Goal: Task Accomplishment & Management: Use online tool/utility

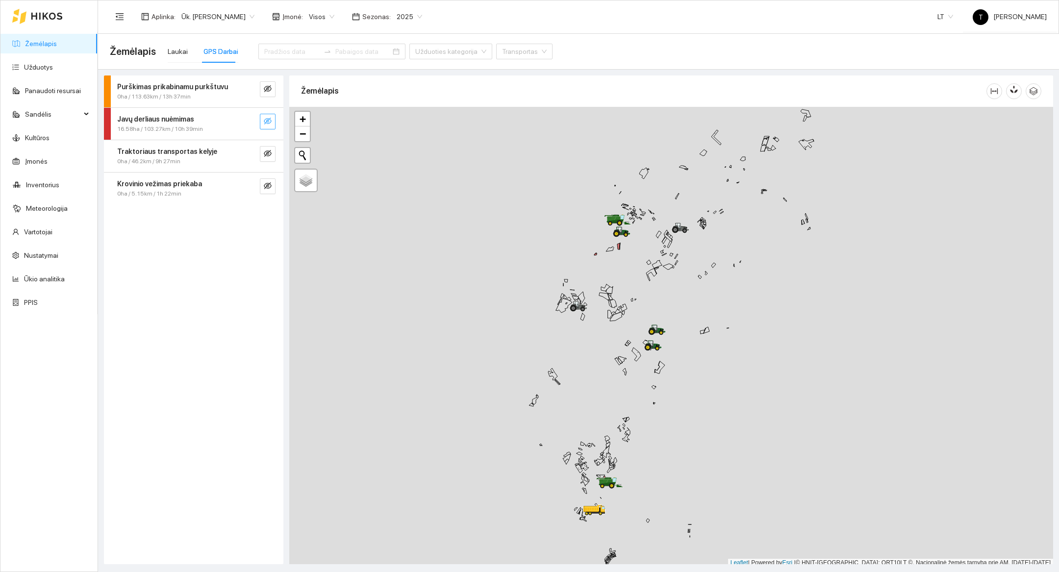
click at [266, 122] on icon "eye-invisible" at bounding box center [268, 121] width 8 height 7
click at [248, 120] on icon "search" at bounding box center [248, 121] width 8 height 8
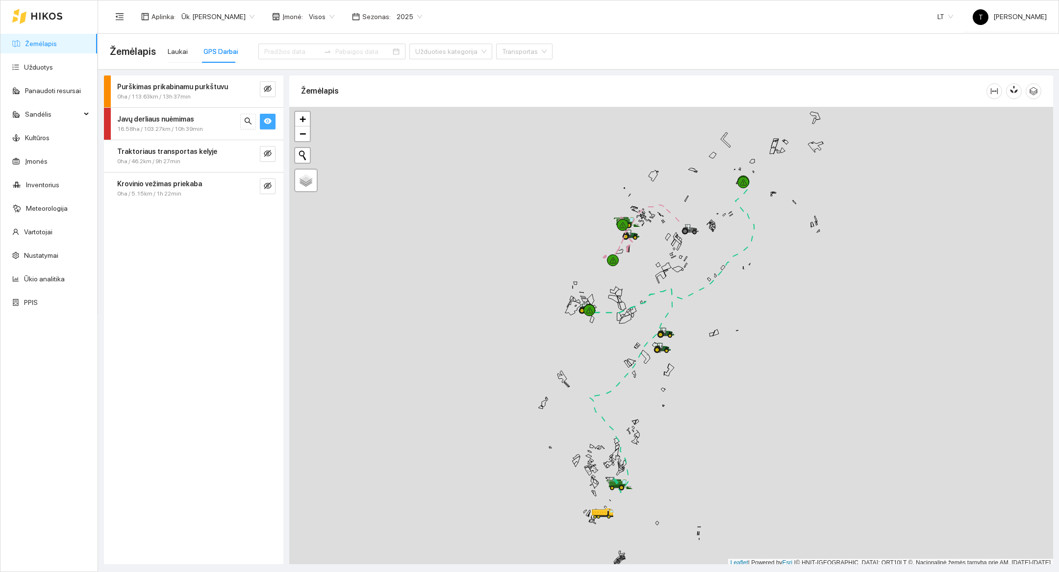
click at [698, 511] on div at bounding box center [671, 337] width 764 height 461
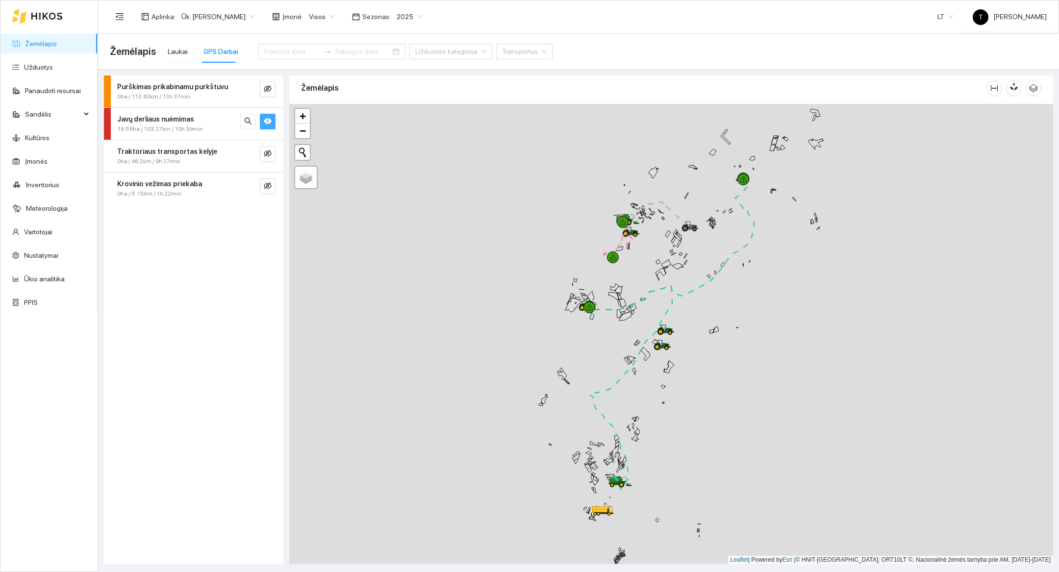
click at [698, 511] on div at bounding box center [671, 334] width 764 height 461
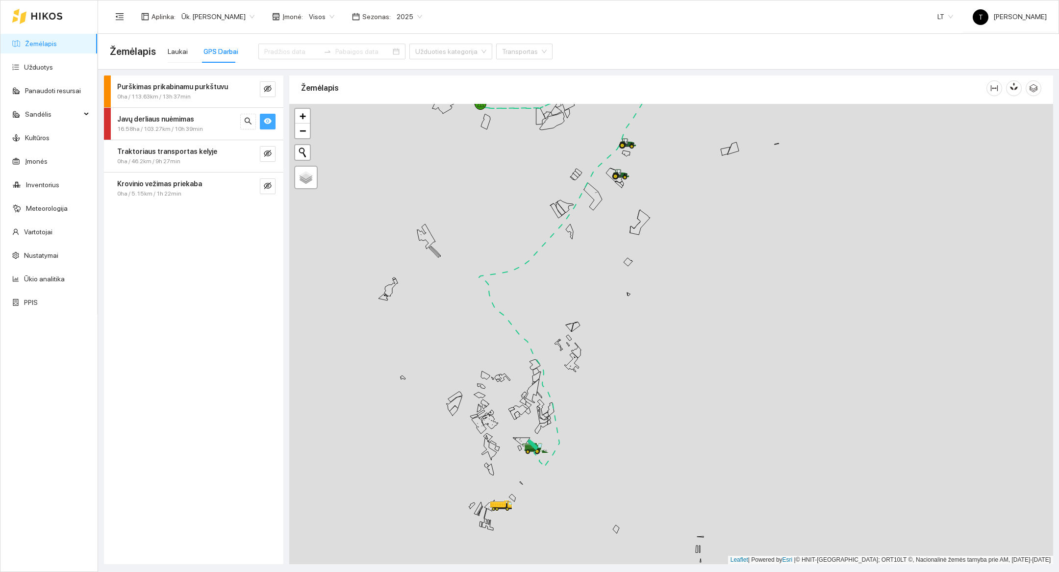
click at [580, 479] on div at bounding box center [671, 334] width 764 height 461
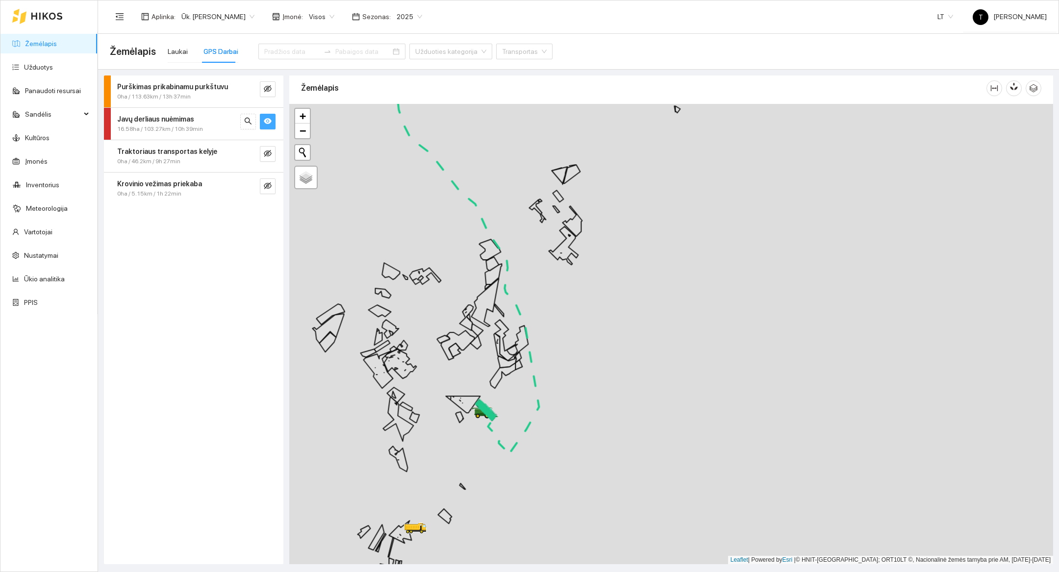
click at [473, 440] on div at bounding box center [671, 334] width 764 height 461
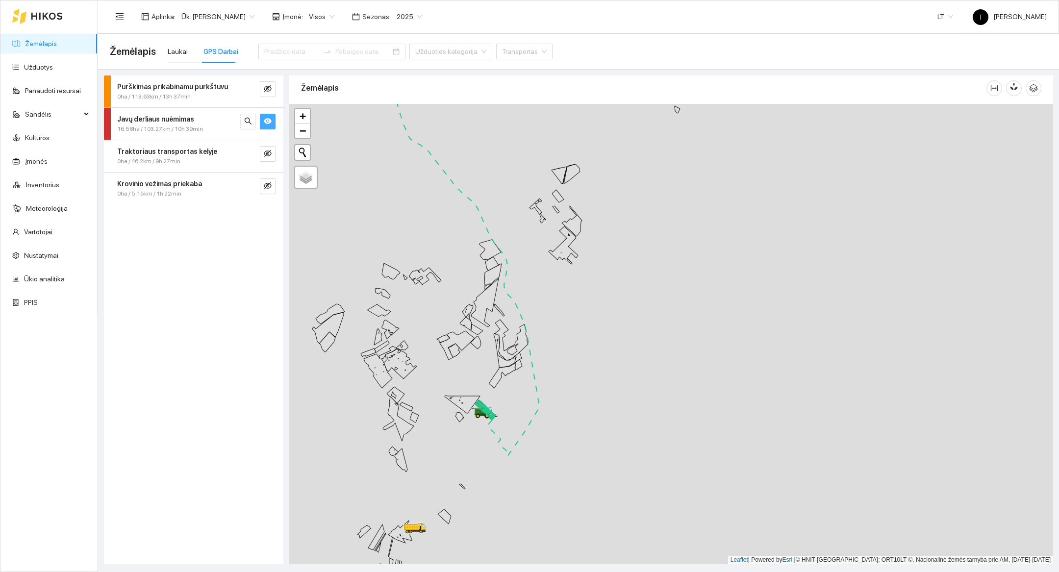
click at [473, 440] on div at bounding box center [671, 334] width 764 height 461
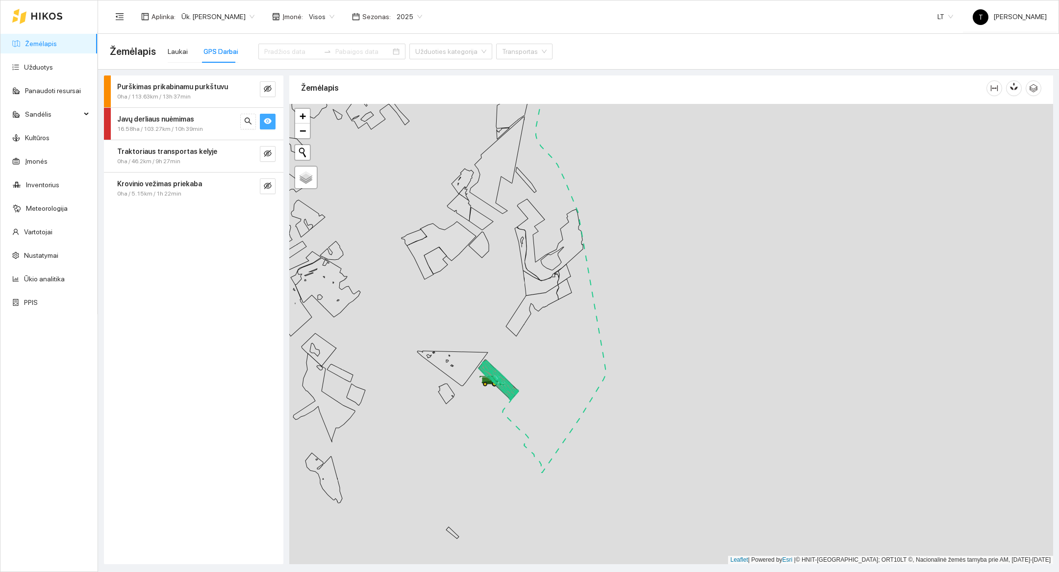
click at [485, 416] on div at bounding box center [671, 334] width 764 height 461
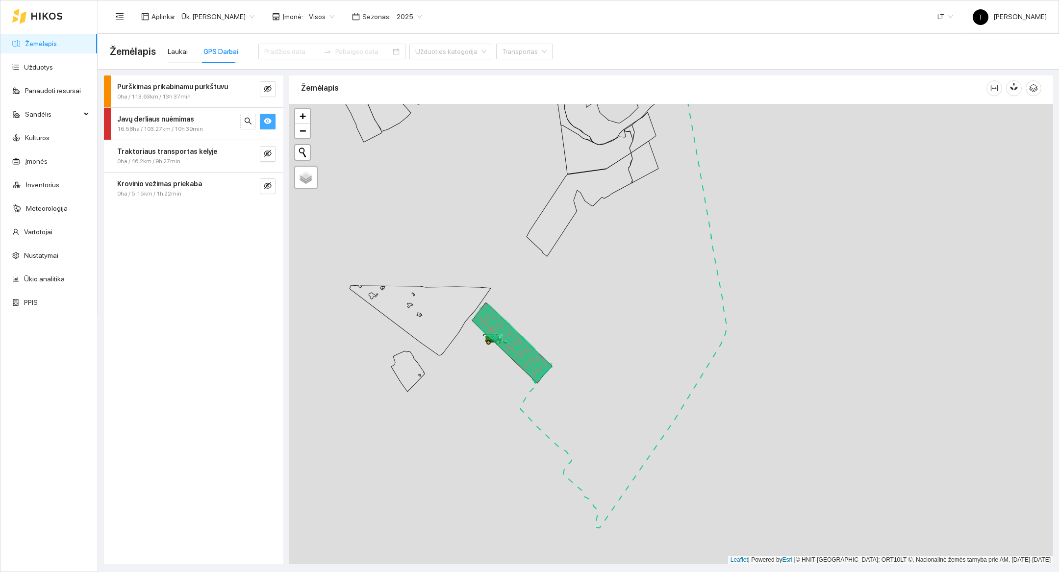
click at [498, 406] on div at bounding box center [671, 334] width 764 height 461
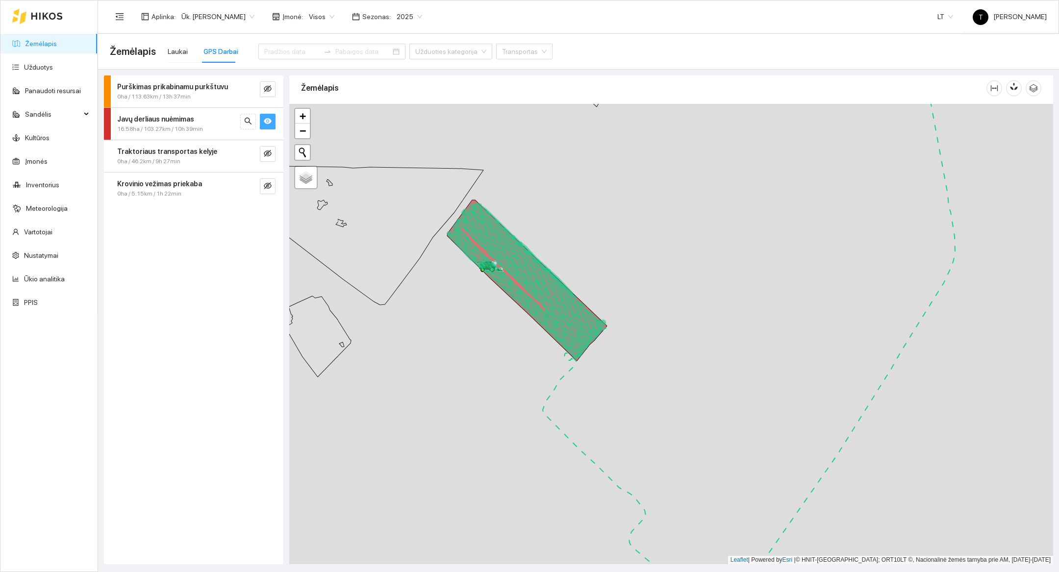
click at [498, 406] on div at bounding box center [671, 334] width 764 height 461
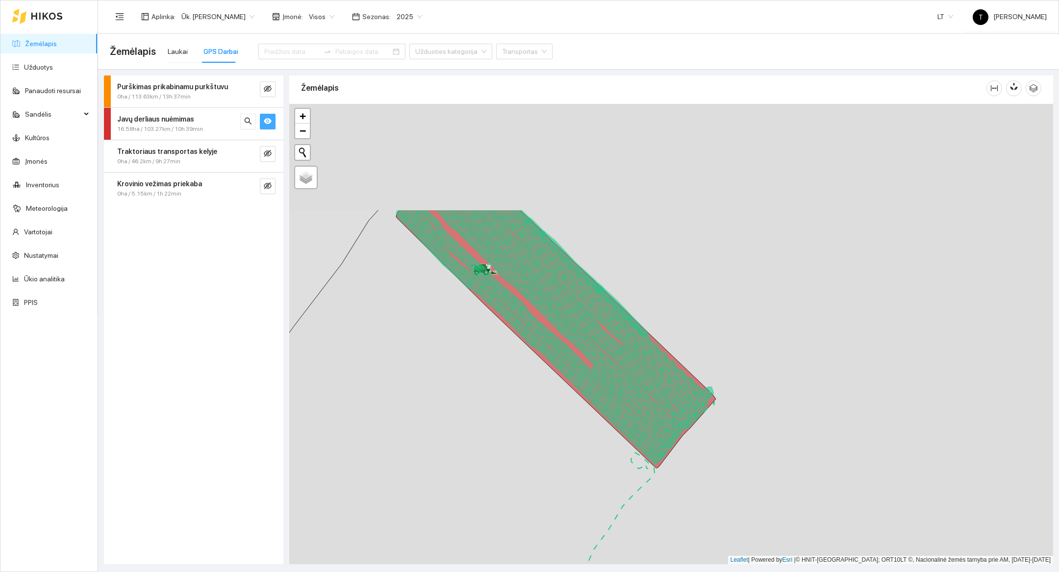
drag, startPoint x: 605, startPoint y: 341, endPoint x: 604, endPoint y: 492, distance: 151.6
click at [604, 492] on div at bounding box center [671, 334] width 764 height 461
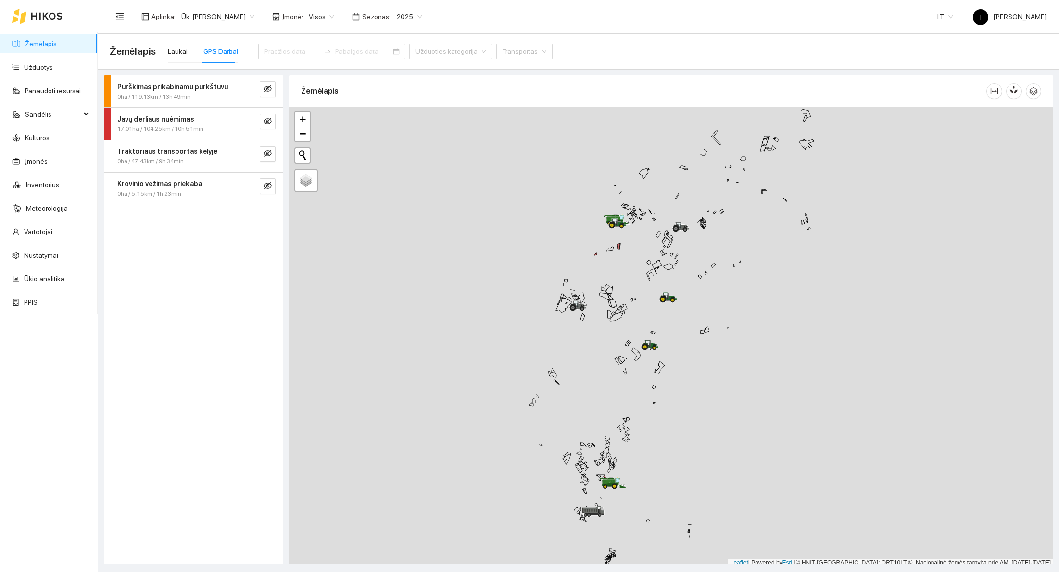
click at [564, 233] on div at bounding box center [671, 337] width 764 height 461
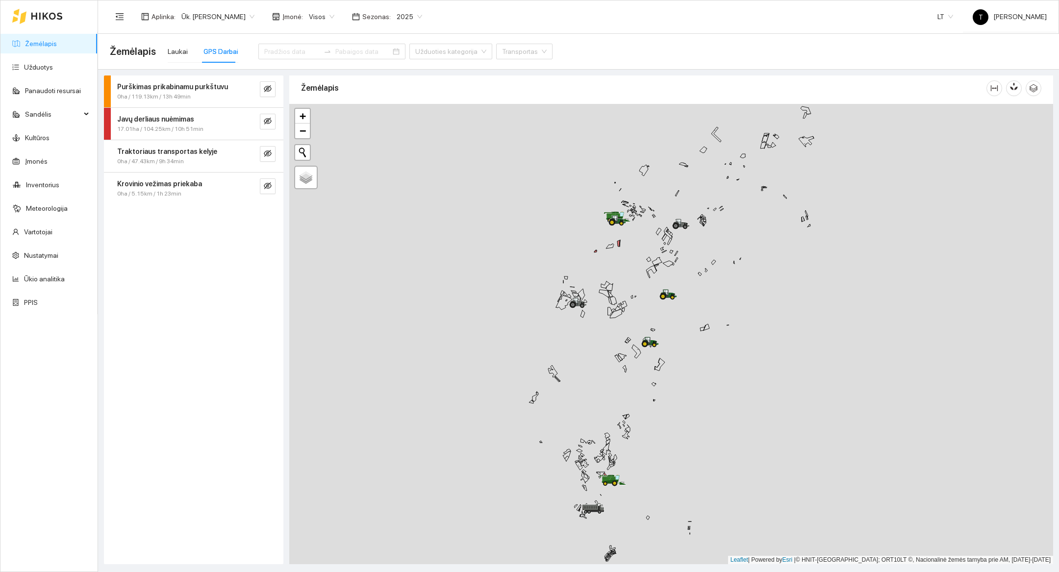
click at [564, 233] on div at bounding box center [671, 334] width 764 height 461
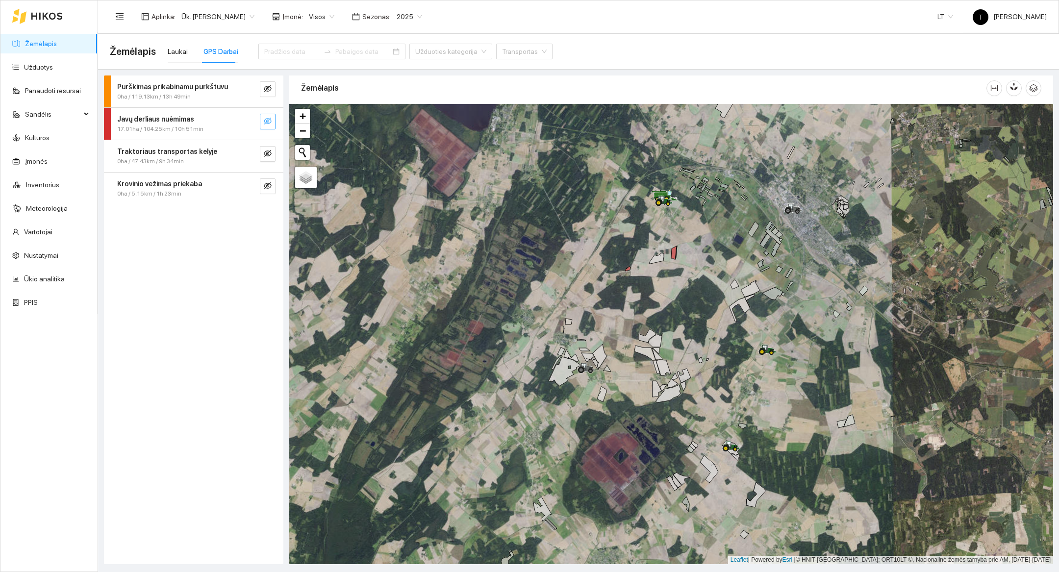
click at [273, 121] on button "button" at bounding box center [268, 122] width 16 height 16
click at [246, 121] on icon "search" at bounding box center [248, 121] width 8 height 8
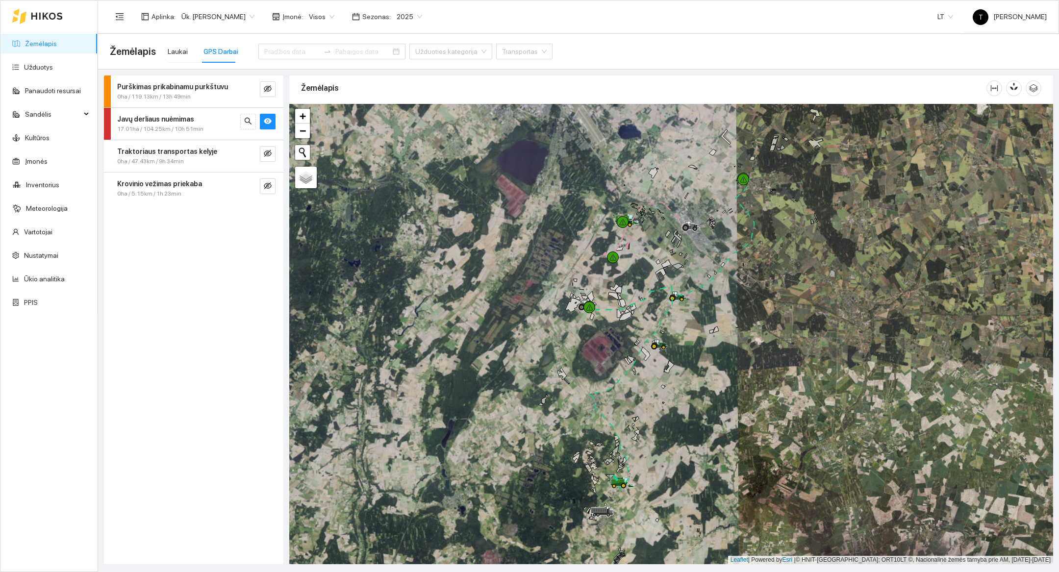
click at [670, 500] on div at bounding box center [671, 334] width 764 height 461
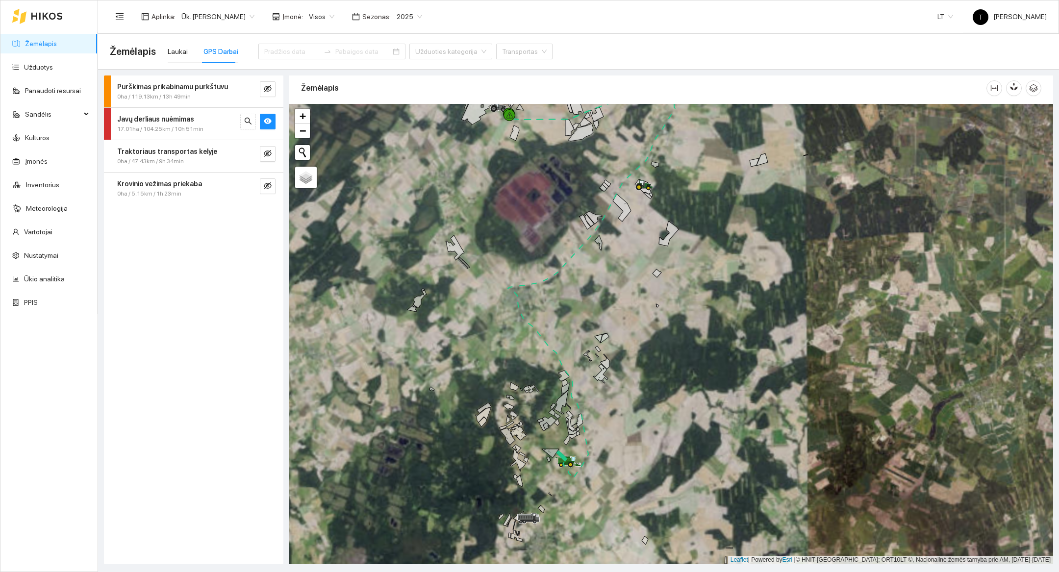
click at [610, 527] on div at bounding box center [671, 334] width 764 height 461
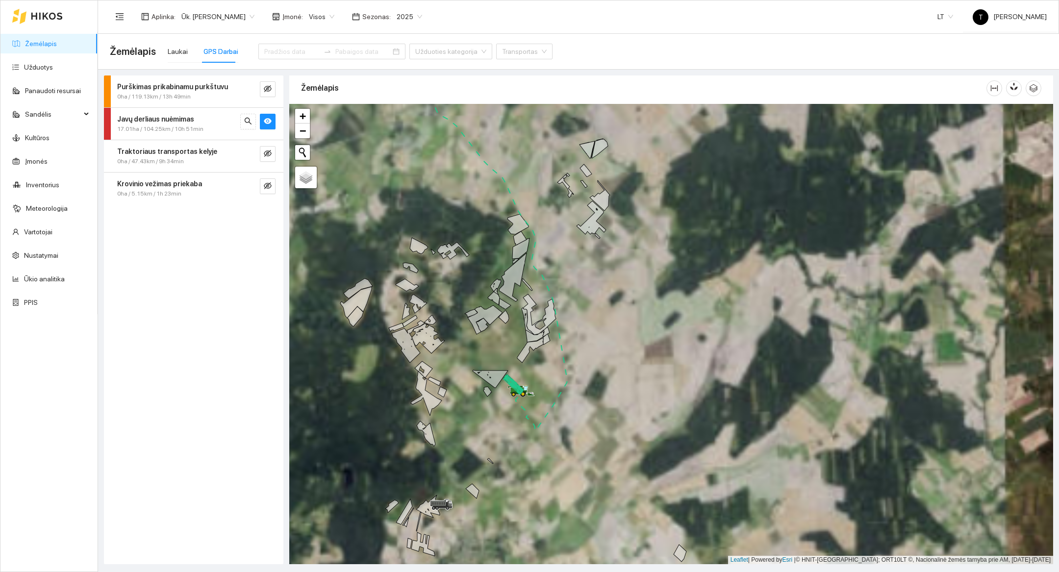
click at [610, 440] on div at bounding box center [671, 334] width 764 height 461
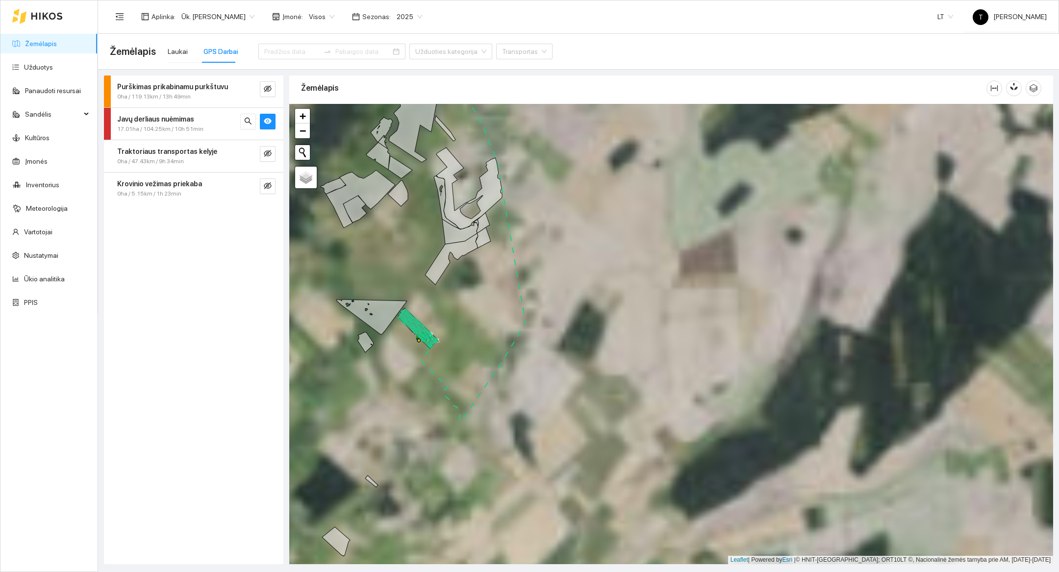
click at [426, 365] on div at bounding box center [671, 334] width 764 height 461
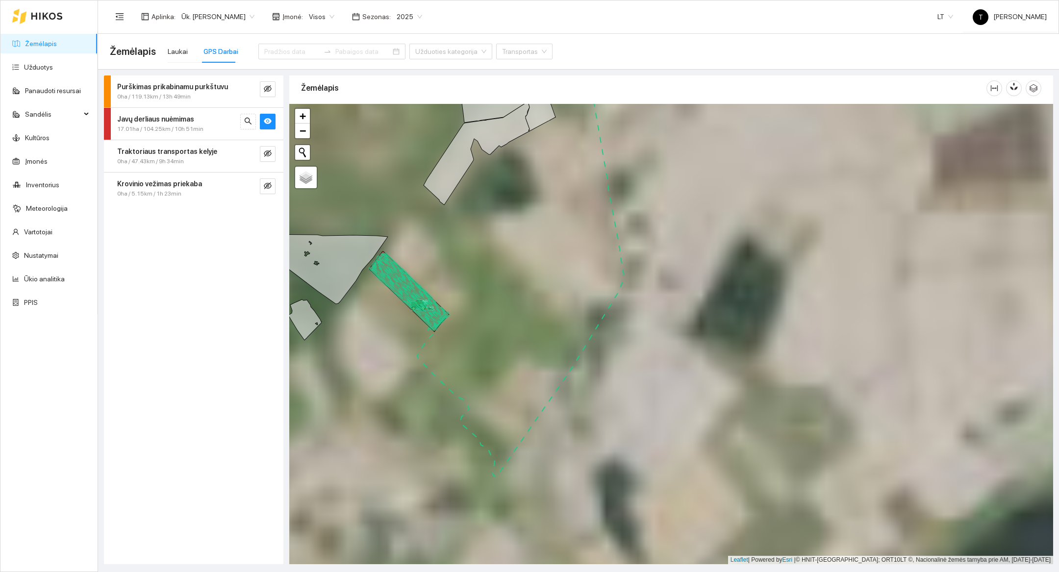
click at [426, 364] on div at bounding box center [671, 334] width 764 height 461
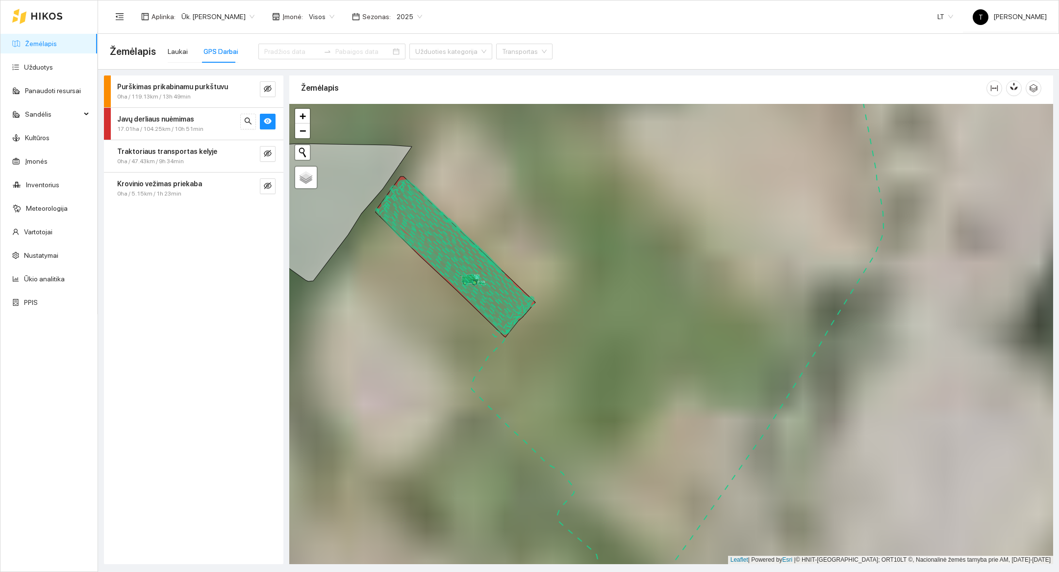
drag, startPoint x: 426, startPoint y: 364, endPoint x: 569, endPoint y: 449, distance: 166.5
click at [569, 449] on div at bounding box center [671, 334] width 764 height 461
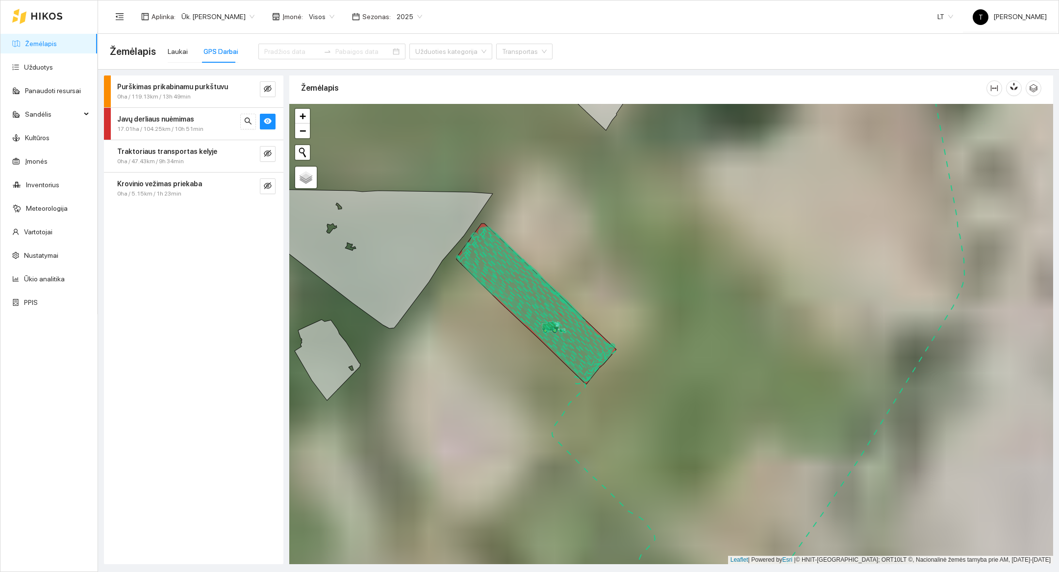
click at [517, 357] on div at bounding box center [671, 334] width 764 height 461
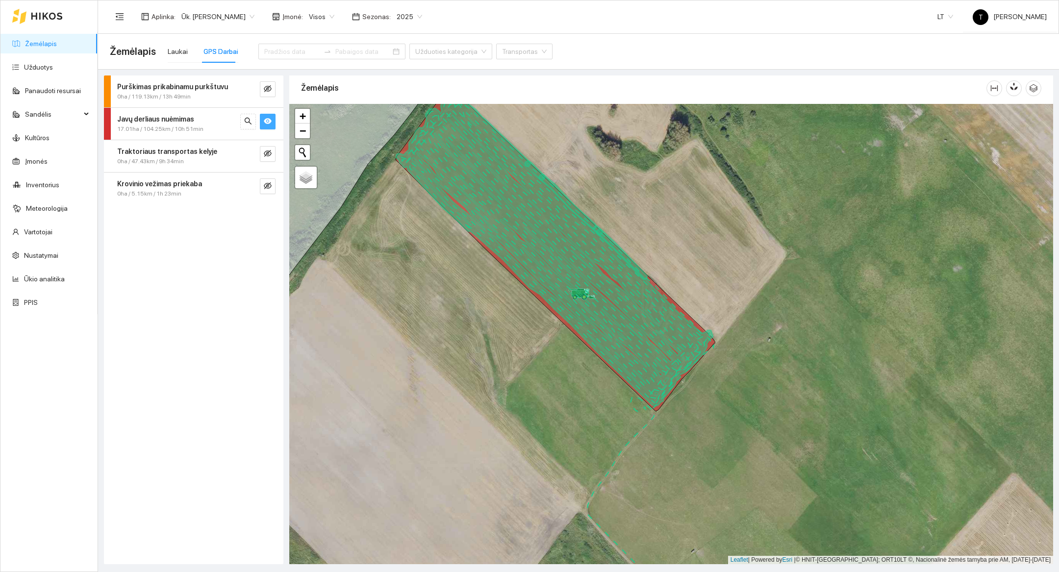
click at [267, 123] on icon "eye" at bounding box center [268, 121] width 8 height 6
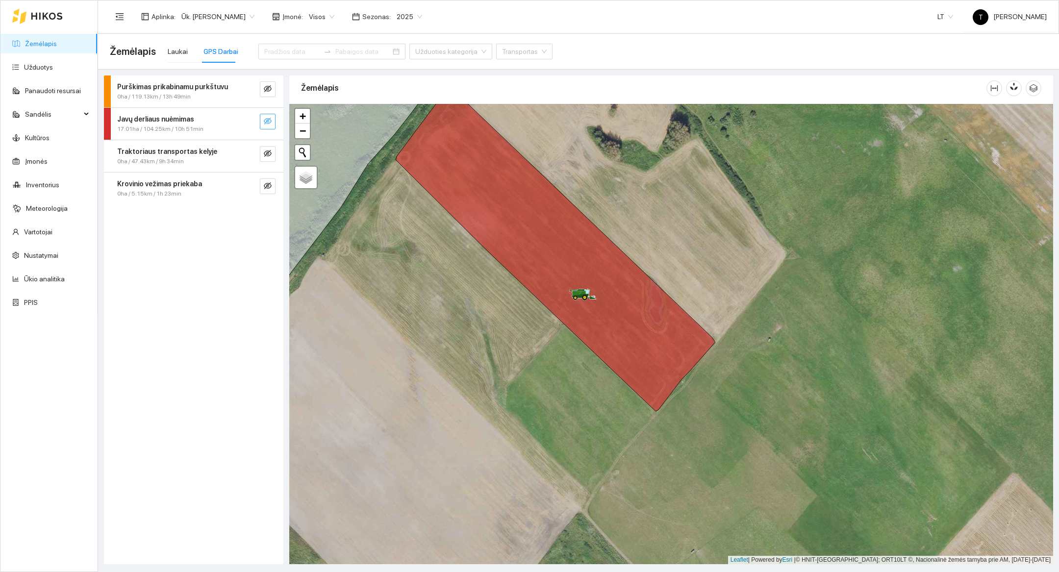
click at [267, 123] on icon "eye-invisible" at bounding box center [268, 121] width 8 height 8
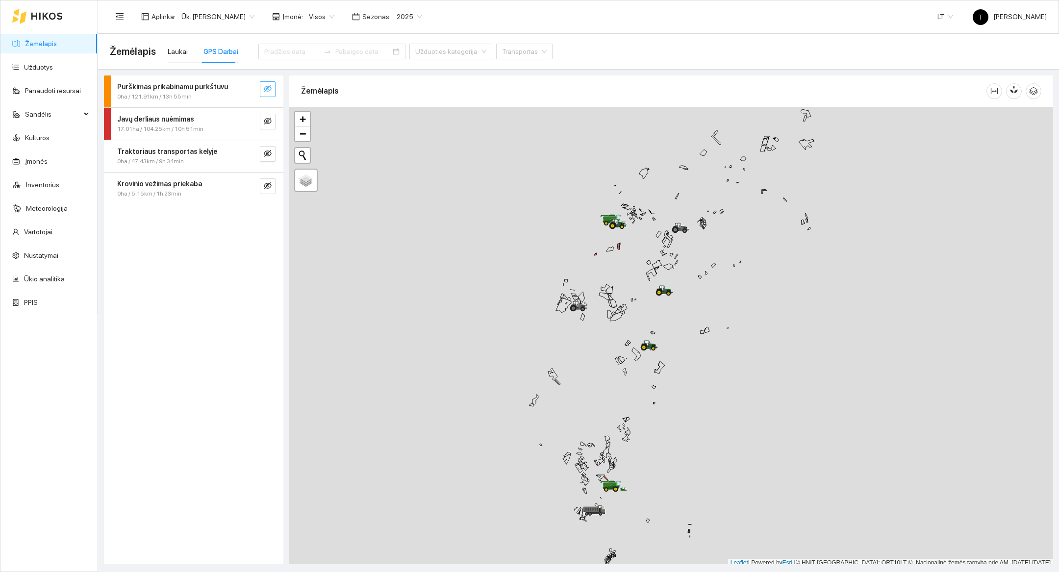
click at [270, 91] on icon "eye-invisible" at bounding box center [268, 89] width 8 height 8
click at [246, 89] on icon "search" at bounding box center [248, 89] width 8 height 8
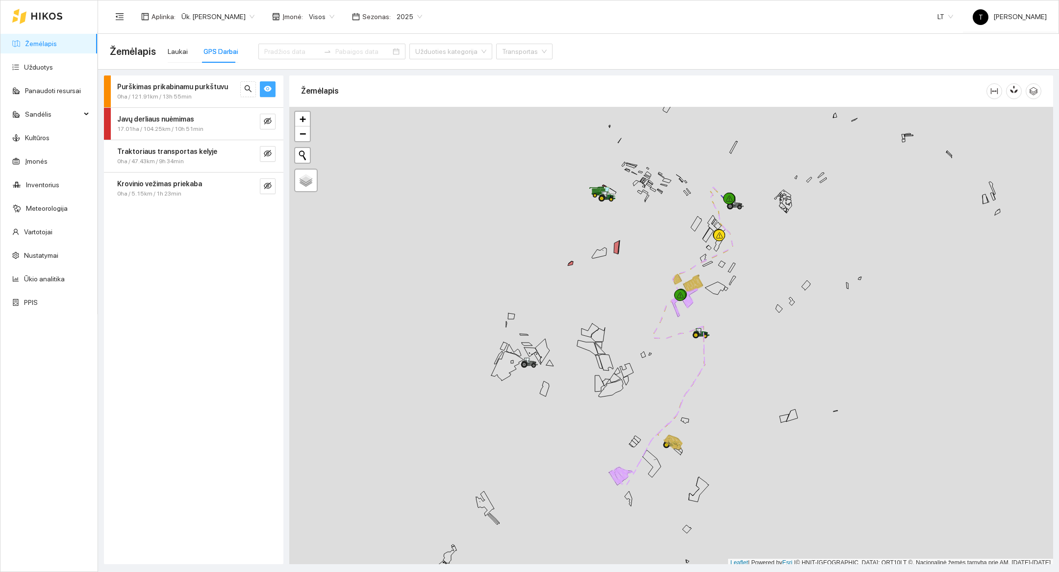
click at [587, 488] on div at bounding box center [671, 337] width 764 height 461
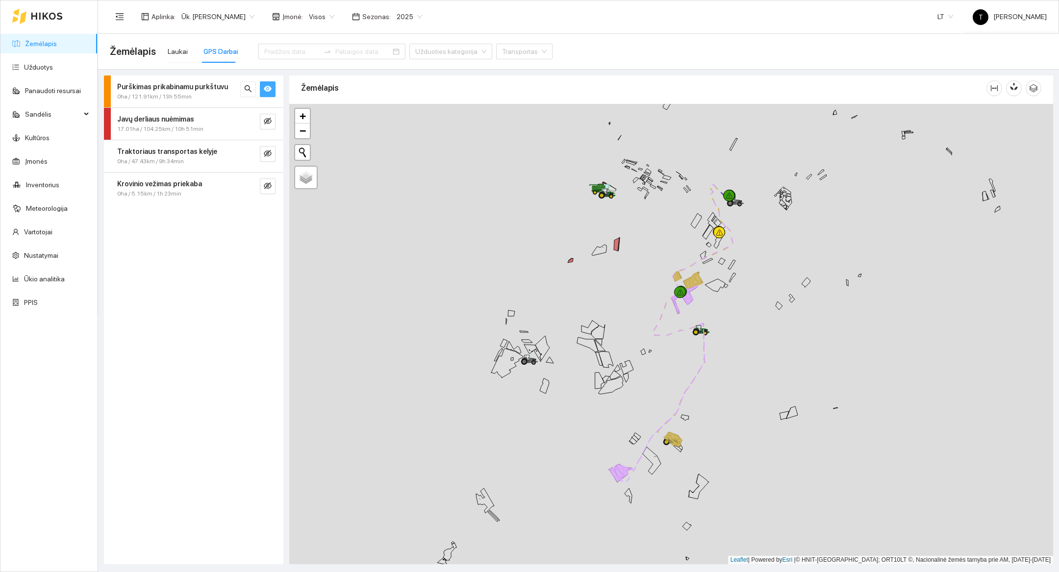
click at [587, 488] on div at bounding box center [671, 334] width 764 height 461
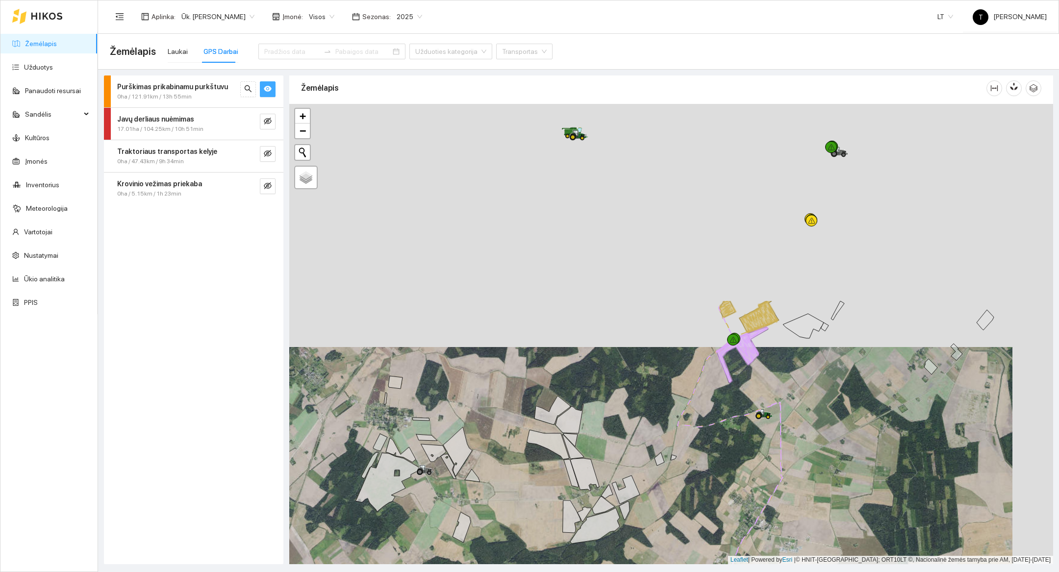
drag, startPoint x: 720, startPoint y: 268, endPoint x: 679, endPoint y: 511, distance: 246.7
click at [679, 511] on div at bounding box center [671, 334] width 764 height 461
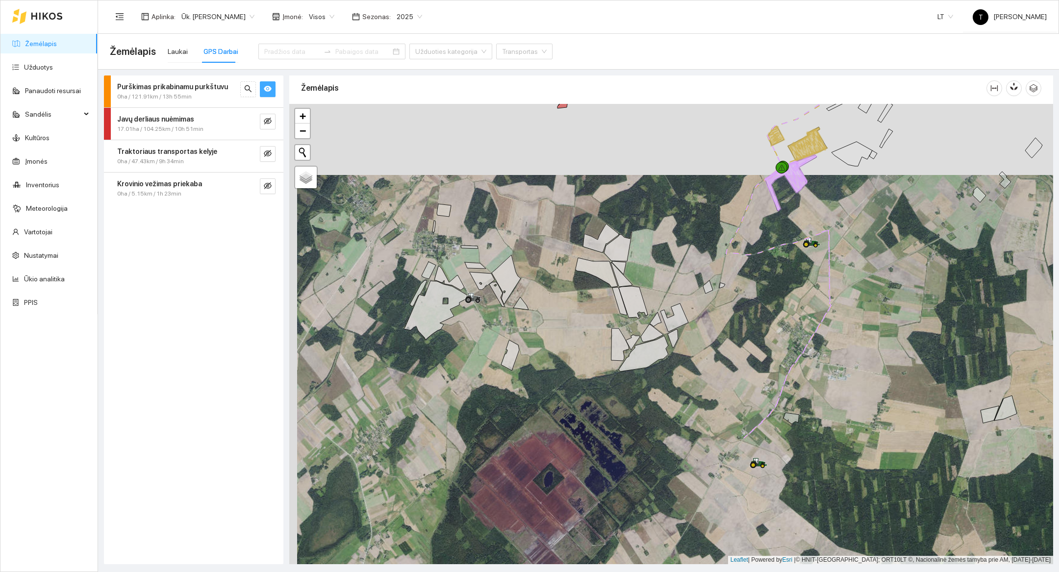
drag, startPoint x: 679, startPoint y: 511, endPoint x: 728, endPoint y: 339, distance: 178.9
click at [728, 339] on div at bounding box center [671, 334] width 764 height 461
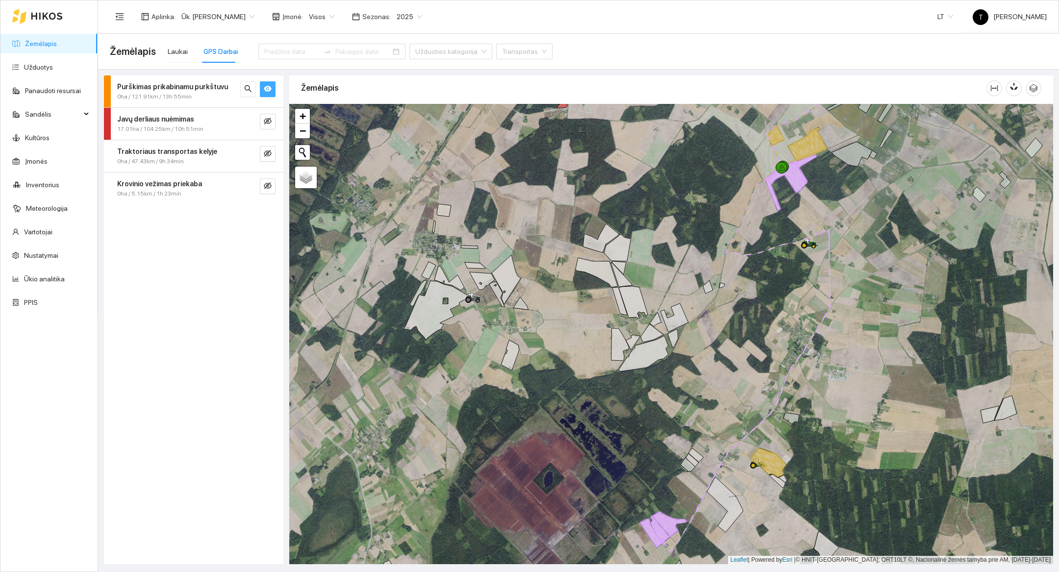
click at [267, 92] on icon "eye" at bounding box center [268, 89] width 8 height 8
click at [271, 151] on icon "eye-invisible" at bounding box center [268, 154] width 8 height 8
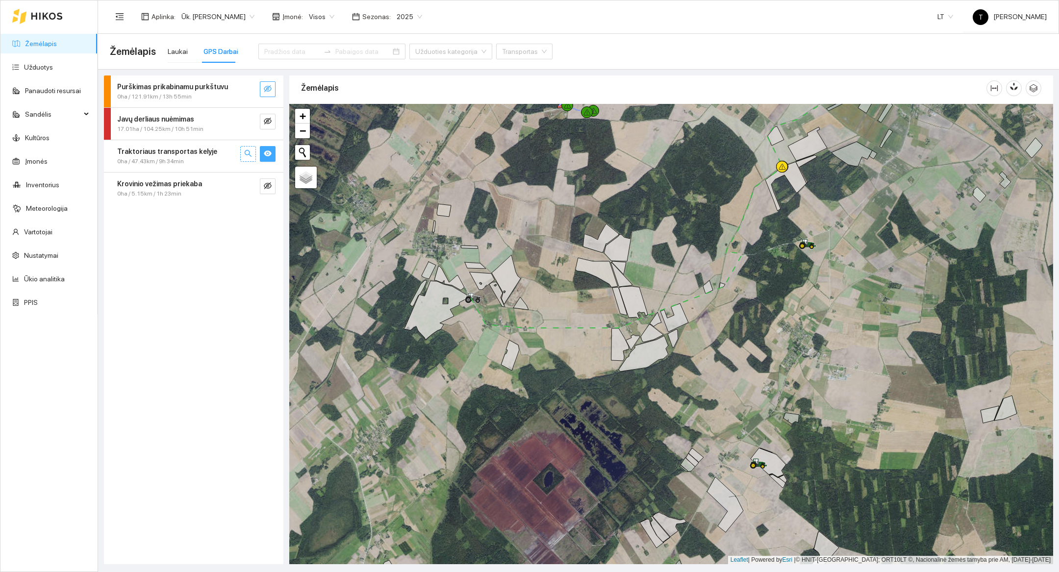
click at [251, 152] on icon "search" at bounding box center [248, 154] width 8 height 8
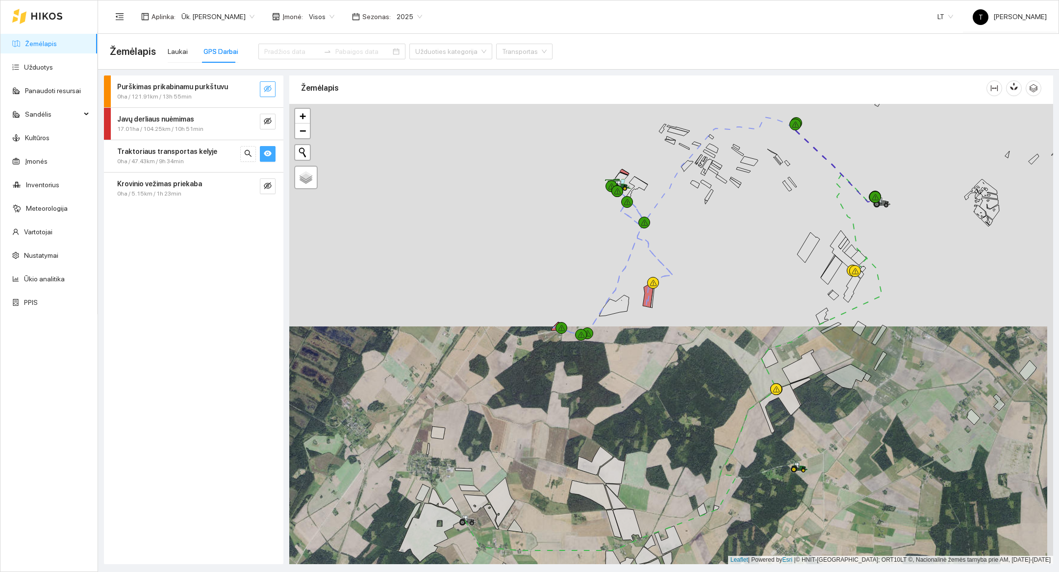
click at [272, 153] on button "button" at bounding box center [268, 154] width 16 height 16
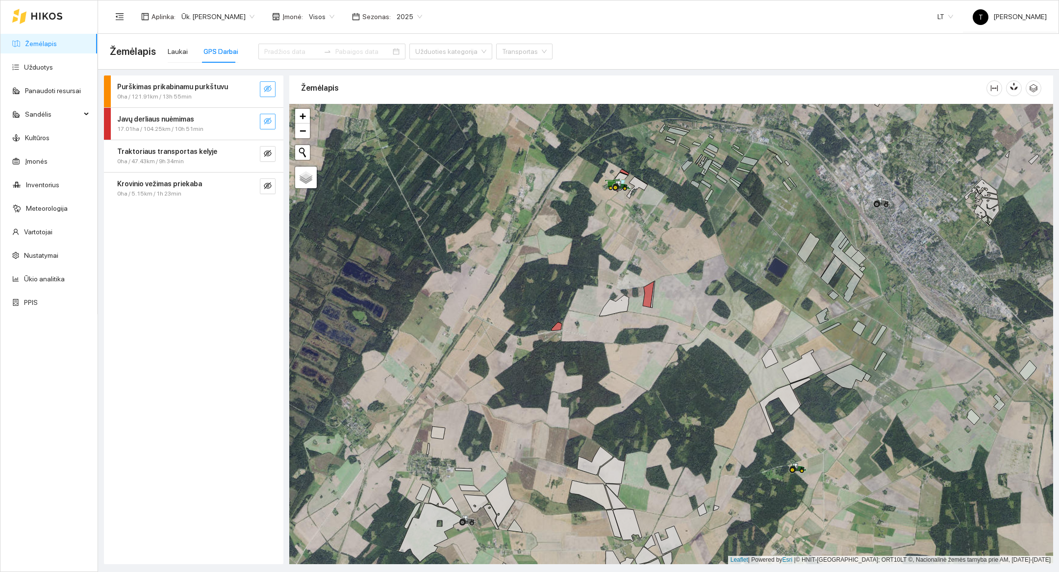
click at [268, 126] on span "eye-invisible" at bounding box center [268, 121] width 8 height 9
click at [625, 236] on div at bounding box center [671, 334] width 764 height 461
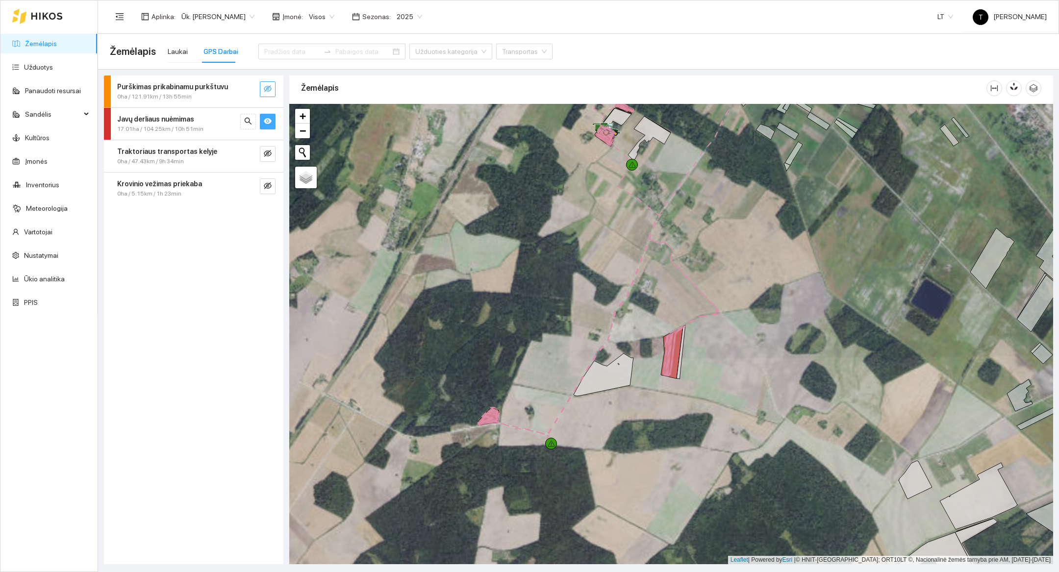
click at [616, 192] on div at bounding box center [671, 334] width 764 height 461
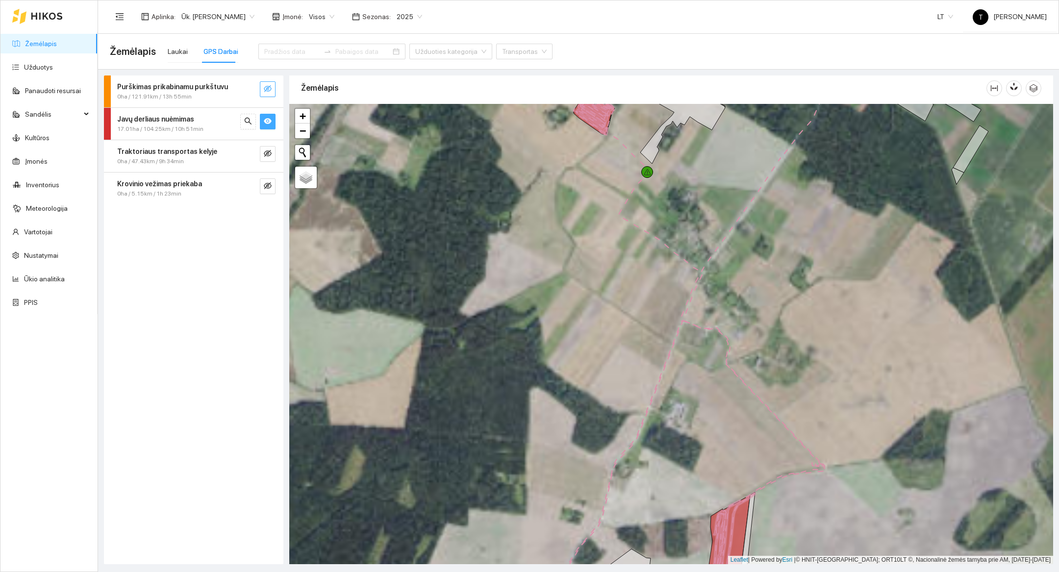
drag, startPoint x: 626, startPoint y: 148, endPoint x: 613, endPoint y: 406, distance: 257.8
click at [613, 406] on div at bounding box center [671, 334] width 764 height 461
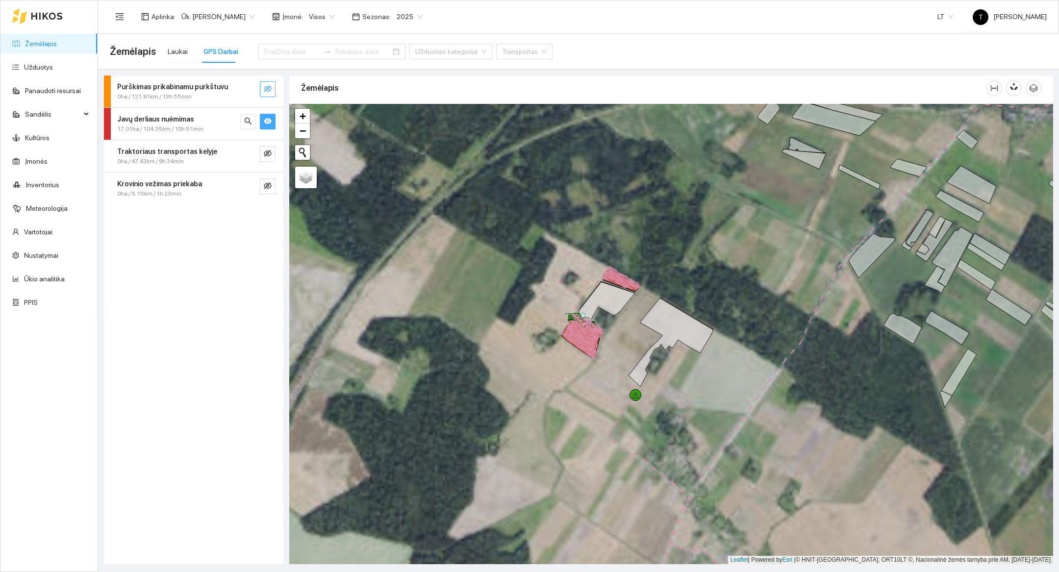
click at [630, 343] on div at bounding box center [671, 334] width 764 height 461
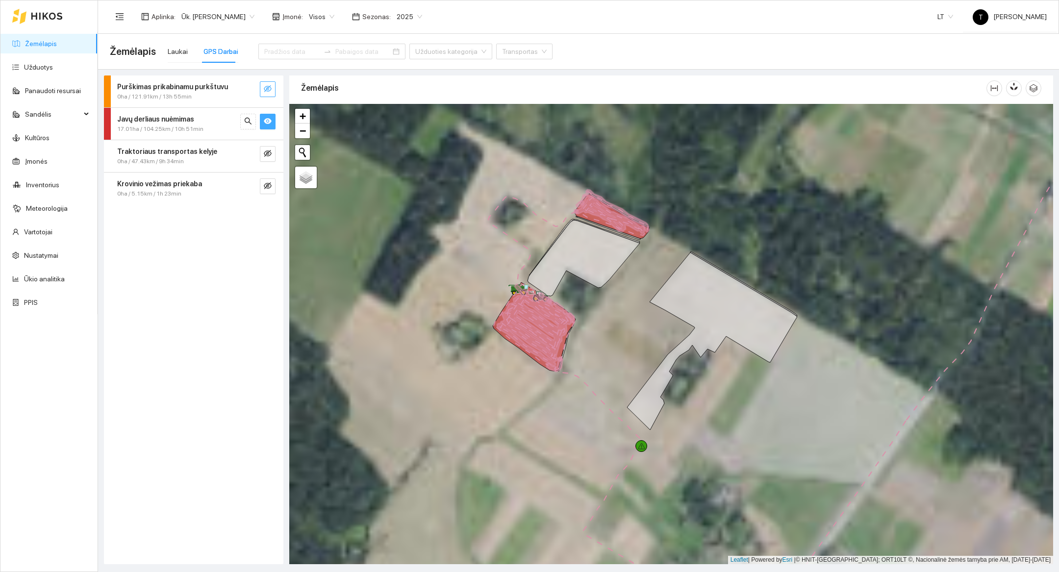
click at [575, 303] on div at bounding box center [671, 334] width 764 height 461
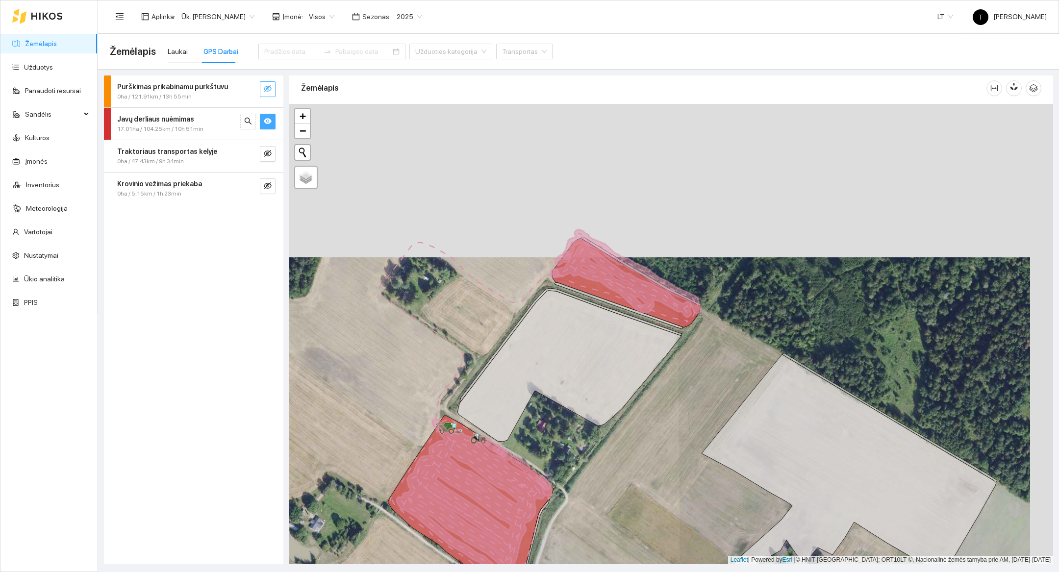
drag, startPoint x: 605, startPoint y: 265, endPoint x: 581, endPoint y: 418, distance: 154.4
click at [581, 418] on div at bounding box center [671, 334] width 764 height 461
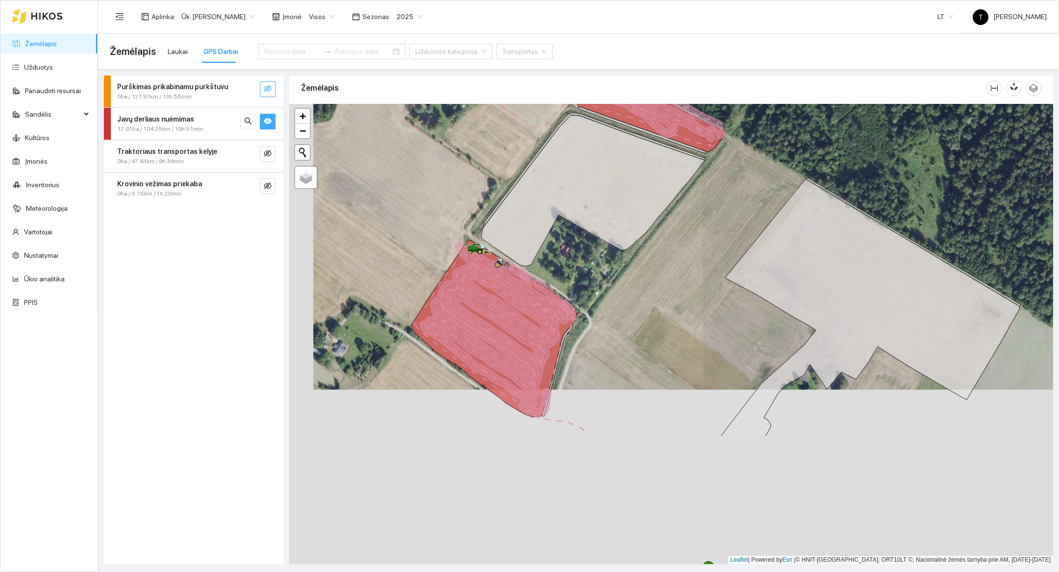
drag, startPoint x: 582, startPoint y: 421, endPoint x: 613, endPoint y: 238, distance: 186.0
click at [613, 238] on div at bounding box center [671, 334] width 764 height 461
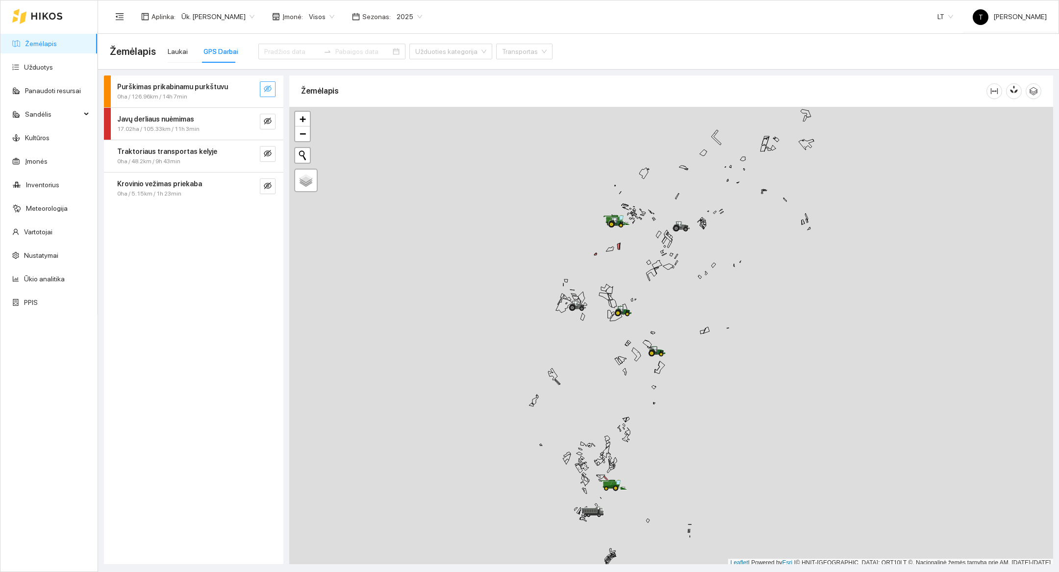
click at [268, 90] on icon "eye-invisible" at bounding box center [268, 89] width 2 height 2
click at [250, 85] on icon "search" at bounding box center [248, 89] width 8 height 8
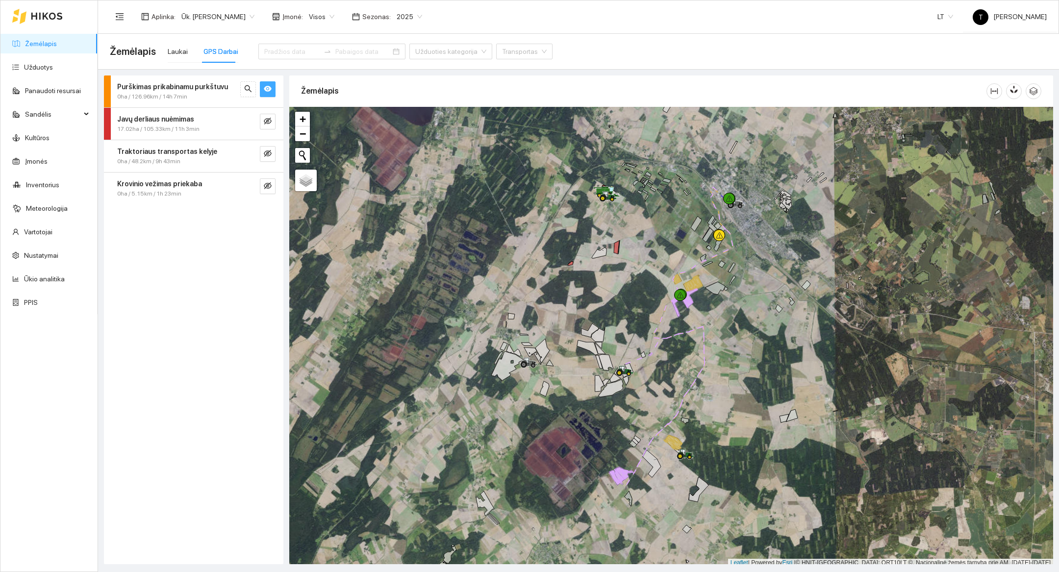
scroll to position [3, 0]
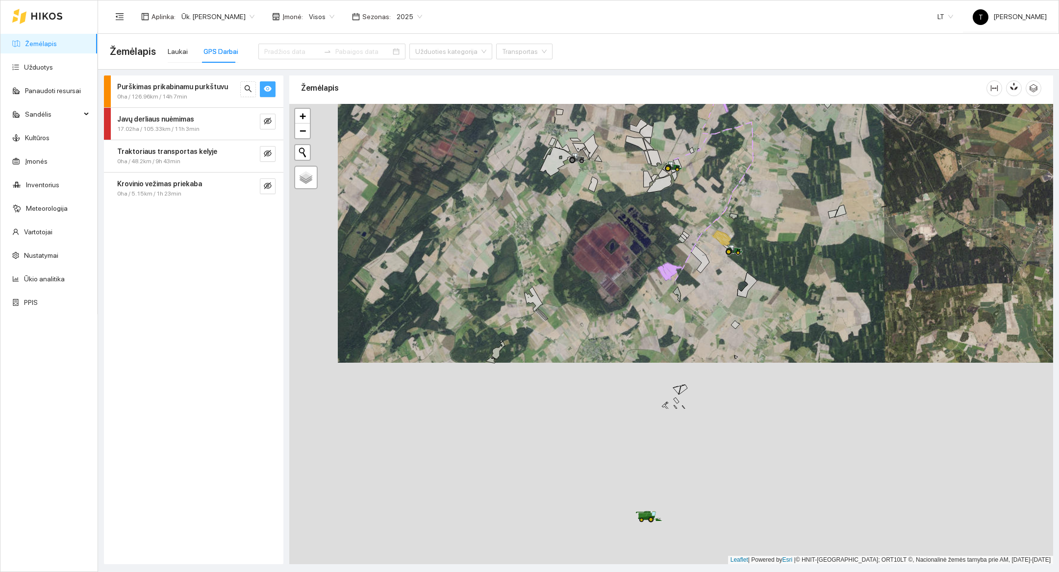
drag, startPoint x: 667, startPoint y: 499, endPoint x: 715, endPoint y: 298, distance: 206.9
click at [715, 298] on div at bounding box center [671, 334] width 764 height 461
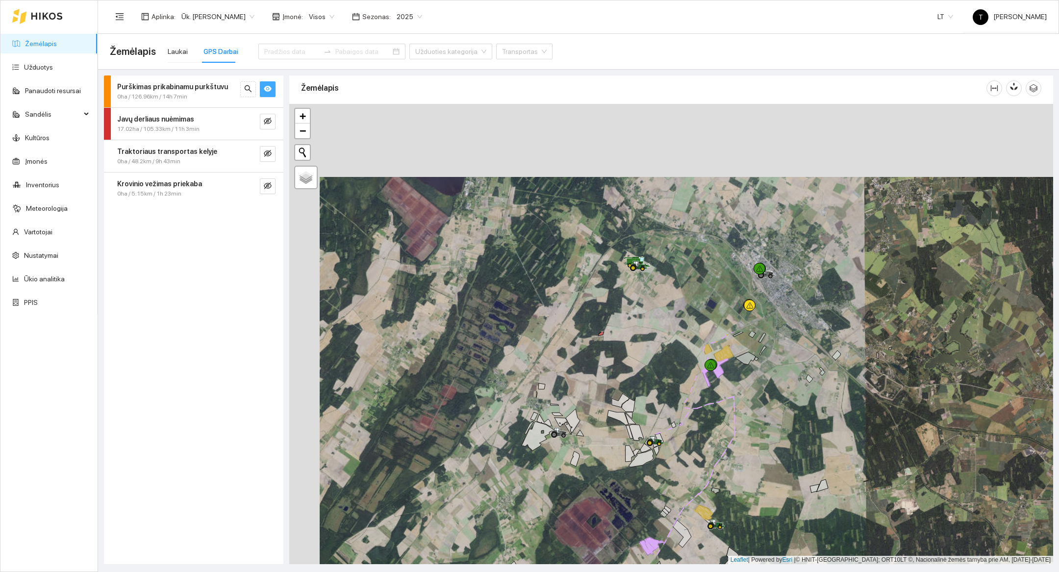
drag, startPoint x: 715, startPoint y: 298, endPoint x: 697, endPoint y: 568, distance: 271.4
click at [697, 568] on main "Žemėlapis Laukai GPS Darbai Užduoties kategorija Transportas Purškimas prikabin…" at bounding box center [578, 303] width 961 height 539
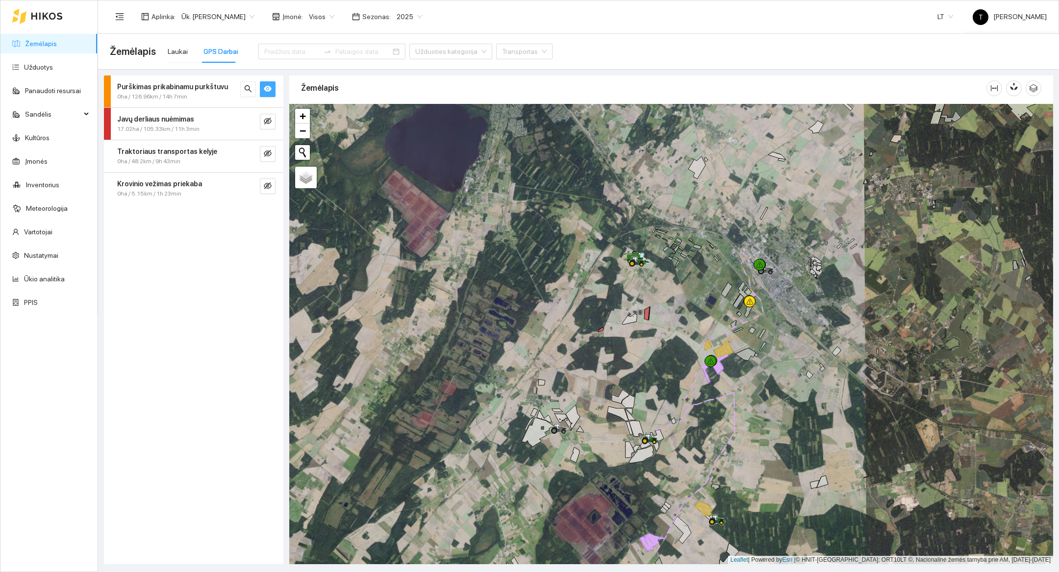
click at [788, 373] on div at bounding box center [671, 334] width 764 height 461
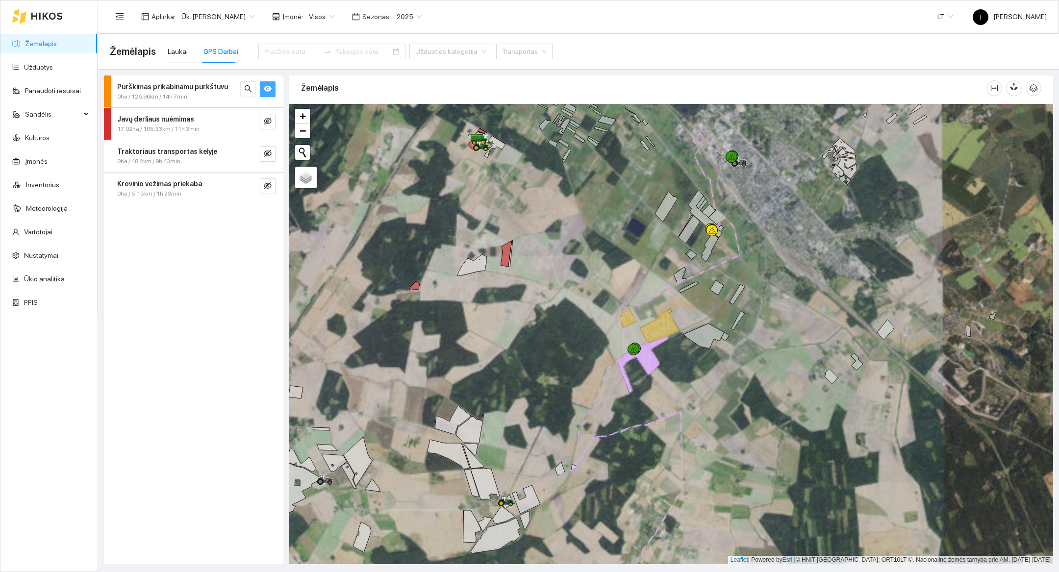
click at [744, 293] on div at bounding box center [671, 334] width 764 height 461
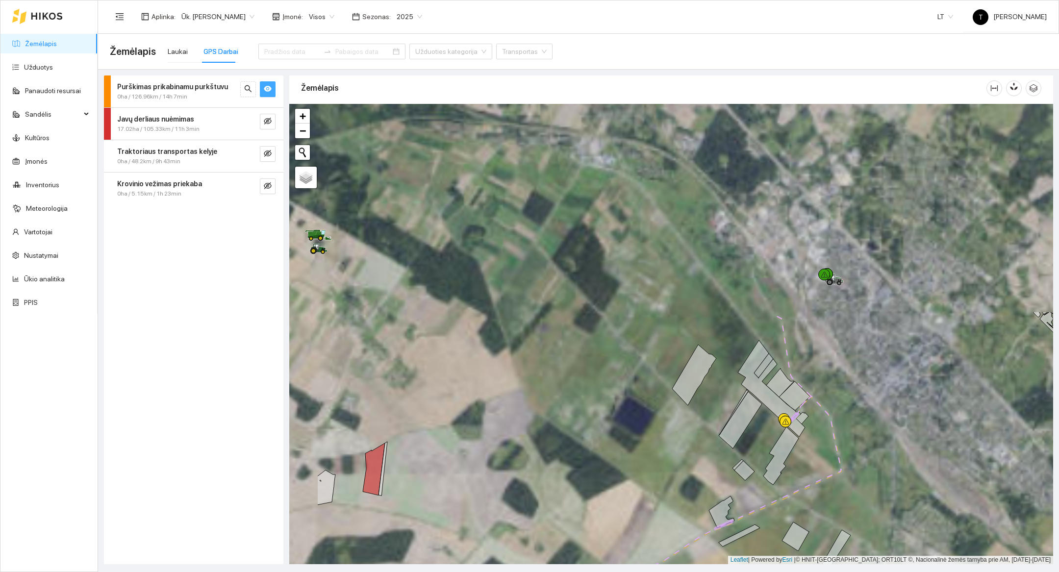
drag, startPoint x: 745, startPoint y: 297, endPoint x: 849, endPoint y: 548, distance: 272.0
click at [849, 548] on div at bounding box center [671, 334] width 764 height 461
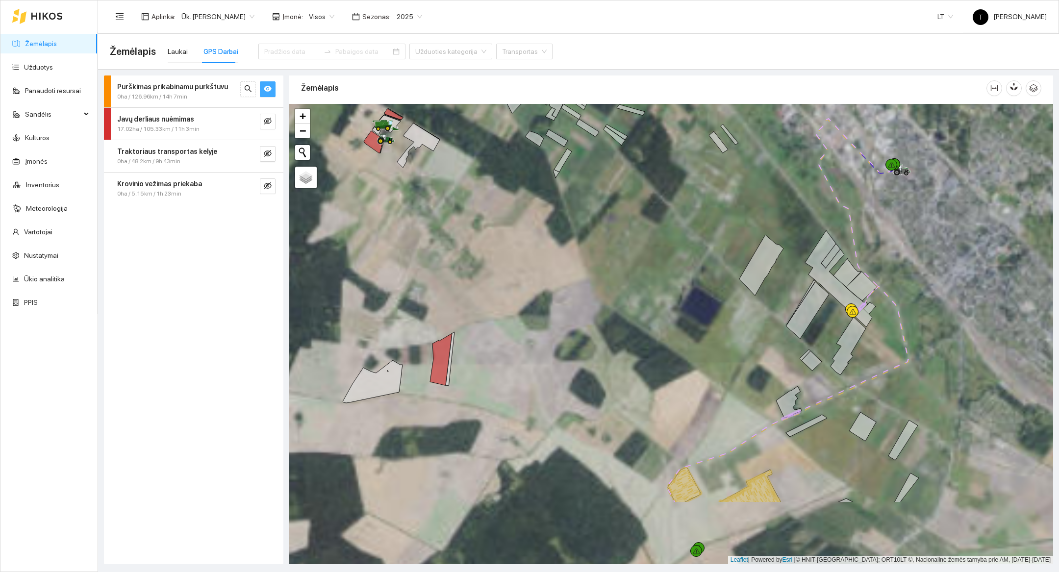
drag, startPoint x: 607, startPoint y: 462, endPoint x: 674, endPoint y: 354, distance: 127.1
click at [674, 354] on div at bounding box center [671, 334] width 764 height 461
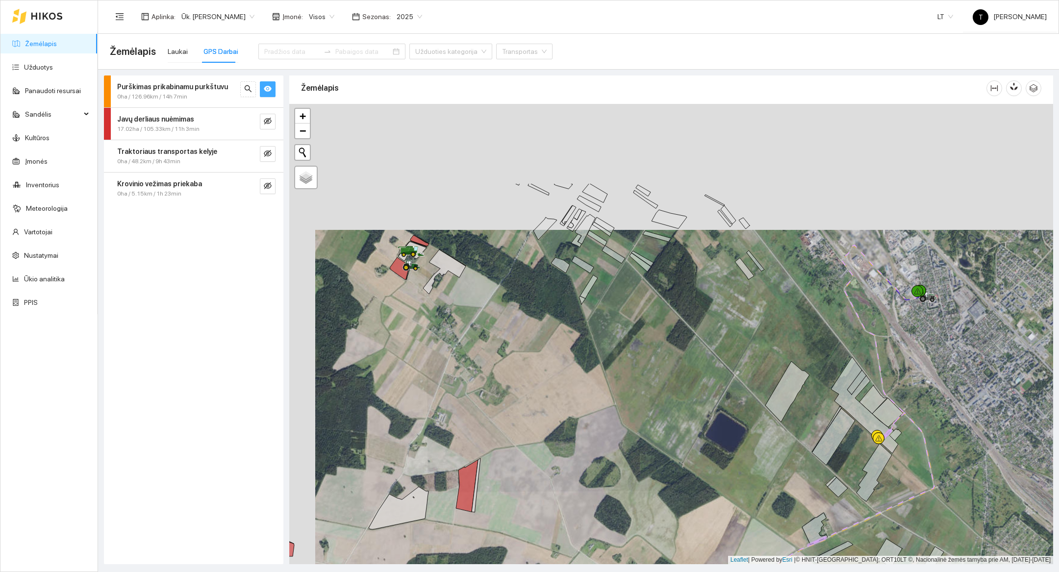
drag, startPoint x: 430, startPoint y: 206, endPoint x: 455, endPoint y: 329, distance: 125.2
click at [455, 329] on div at bounding box center [671, 334] width 764 height 461
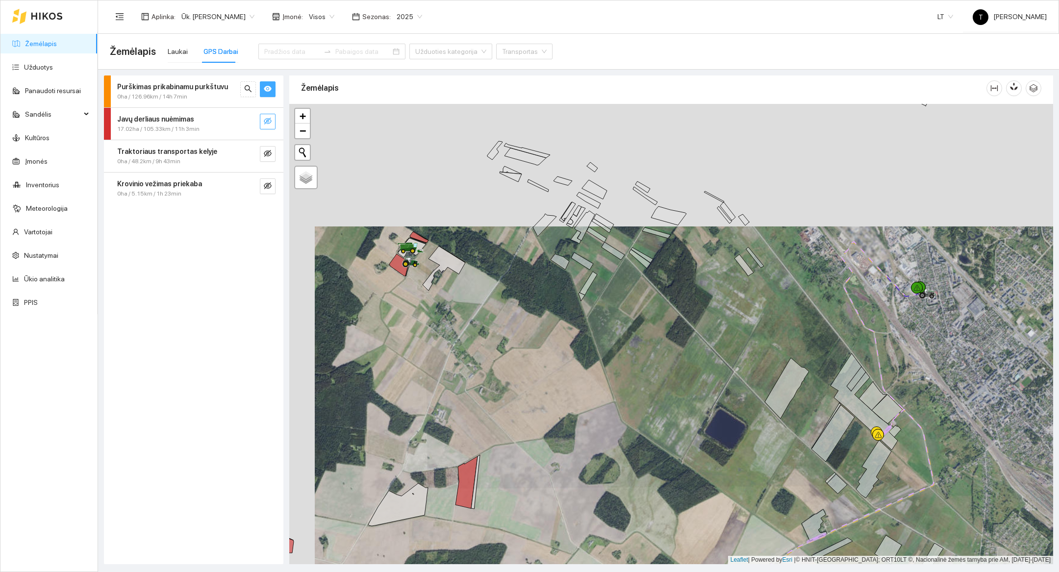
click at [261, 125] on button "button" at bounding box center [268, 122] width 16 height 16
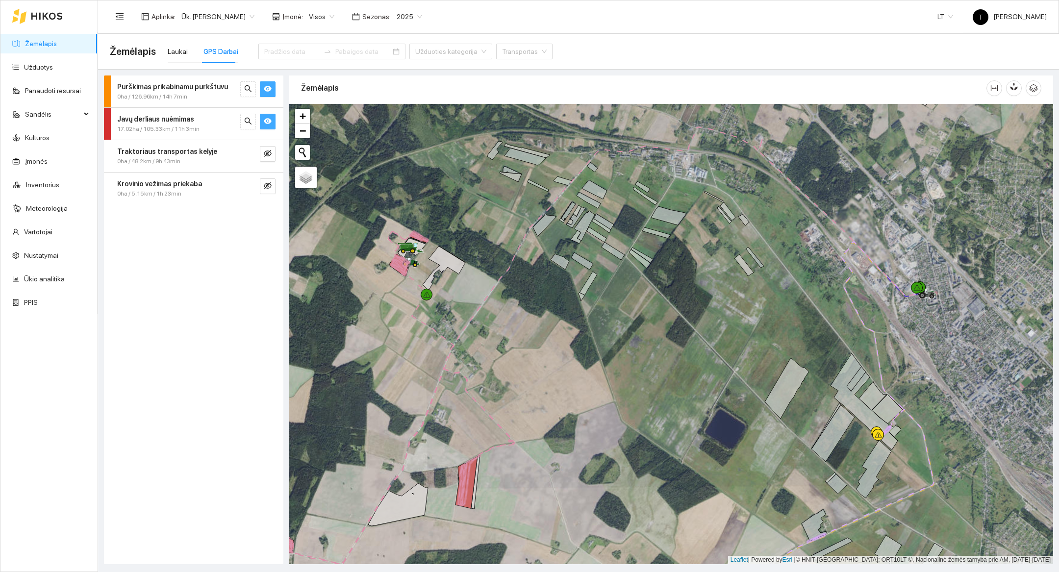
click at [261, 125] on button "button" at bounding box center [268, 122] width 16 height 16
click at [243, 86] on button "button" at bounding box center [248, 89] width 16 height 16
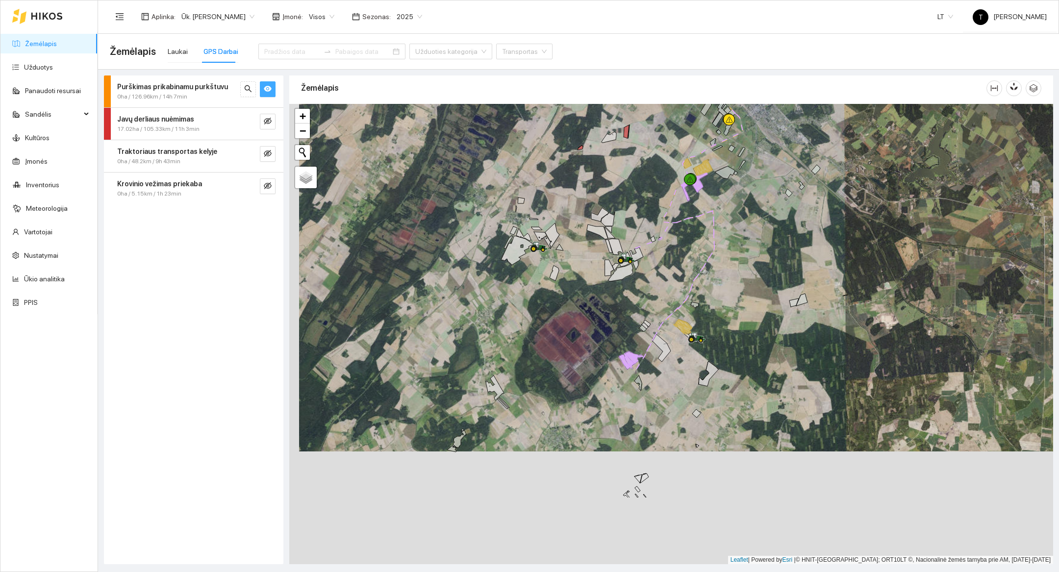
drag, startPoint x: 530, startPoint y: 426, endPoint x: 541, endPoint y: 307, distance: 119.6
click at [541, 307] on div at bounding box center [671, 334] width 764 height 461
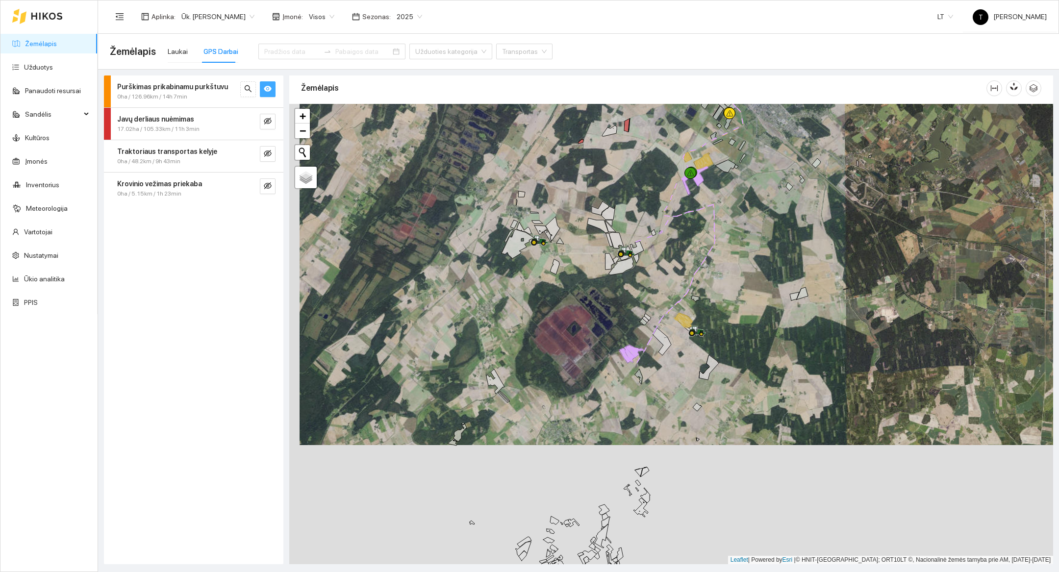
click at [578, 318] on div at bounding box center [671, 334] width 764 height 461
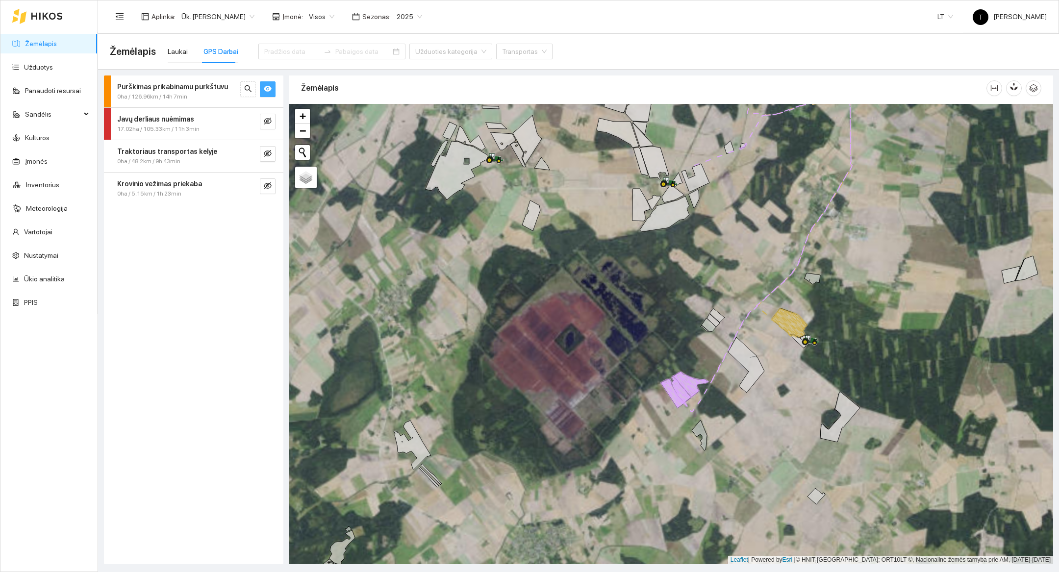
click at [578, 318] on div at bounding box center [671, 334] width 764 height 461
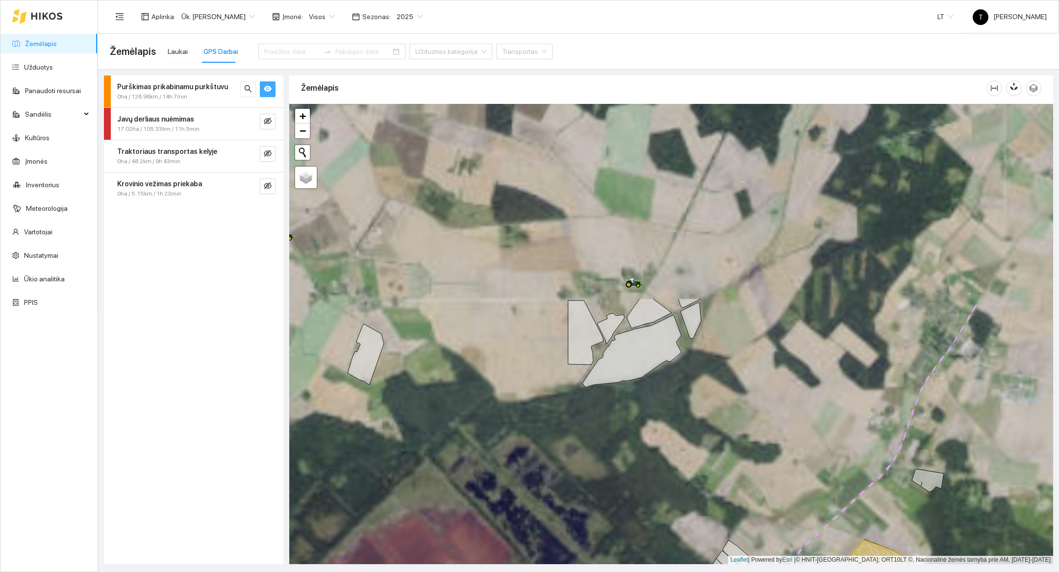
drag, startPoint x: 778, startPoint y: 294, endPoint x: 651, endPoint y: 547, distance: 283.2
click at [650, 547] on div at bounding box center [671, 334] width 764 height 461
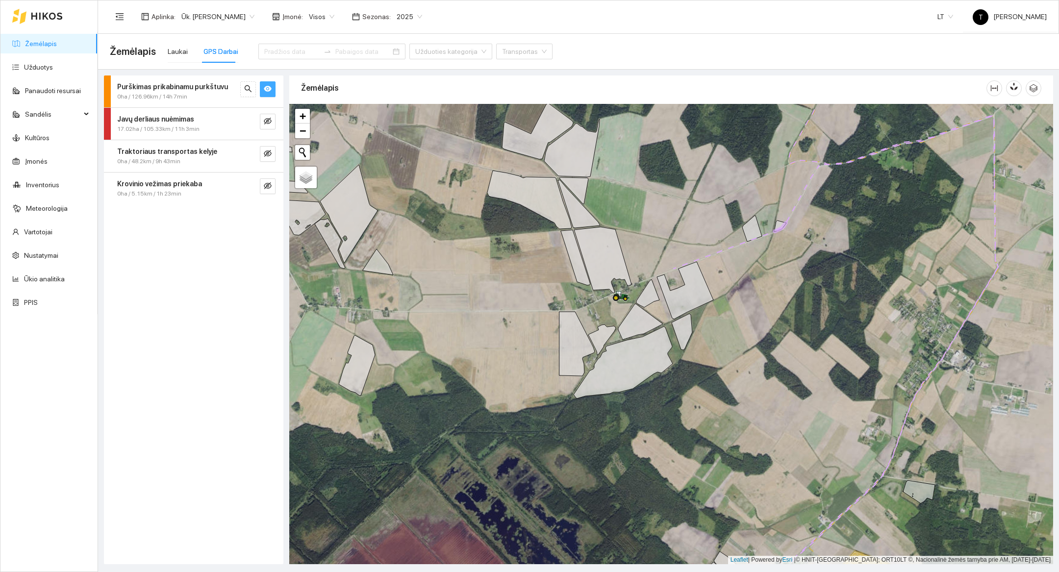
click at [271, 91] on icon "eye" at bounding box center [268, 89] width 8 height 8
click at [406, 570] on main "Žemėlapis Laukai GPS Darbai Užduoties kategorija Transportas Purškimas prikabin…" at bounding box center [578, 303] width 961 height 539
click at [300, 127] on span "−" at bounding box center [303, 131] width 6 height 12
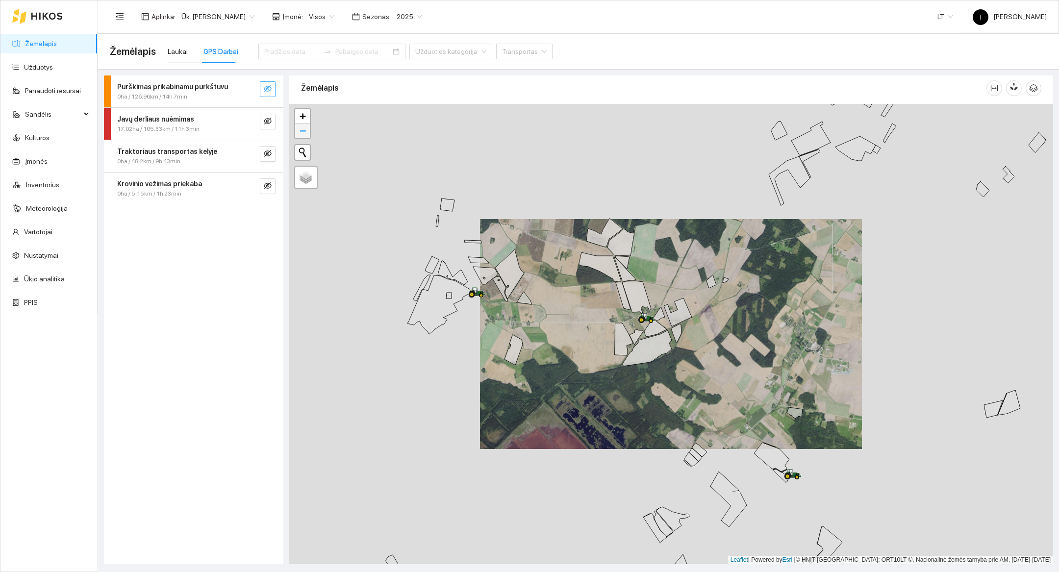
click at [300, 127] on span "−" at bounding box center [303, 131] width 6 height 12
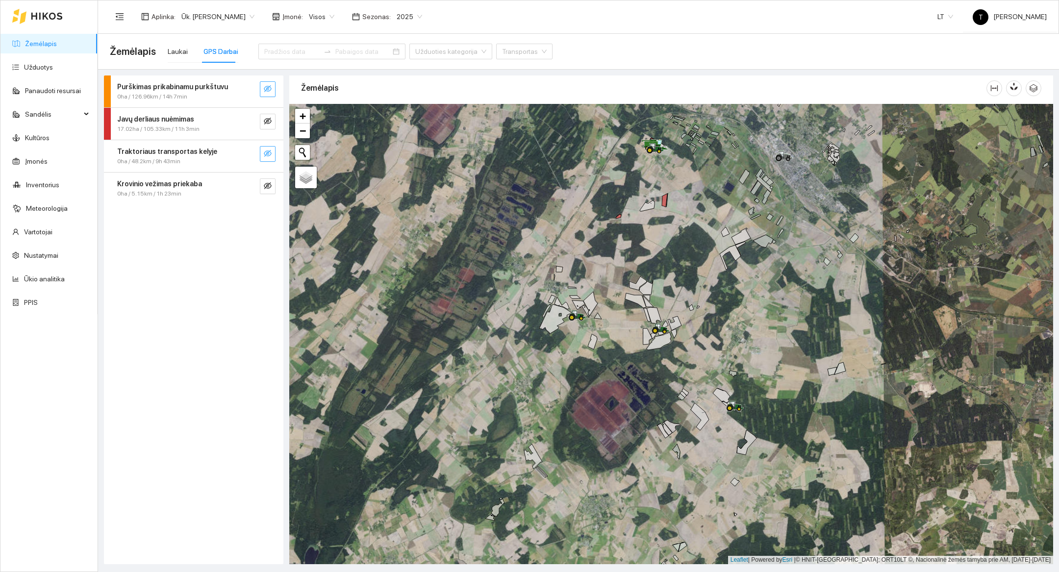
click at [271, 155] on icon "eye-invisible" at bounding box center [268, 154] width 8 height 8
click at [271, 155] on icon "eye" at bounding box center [268, 154] width 8 height 8
click at [271, 155] on icon "eye-invisible" at bounding box center [268, 154] width 8 height 8
click at [658, 244] on div at bounding box center [671, 334] width 764 height 461
